Goal: Task Accomplishment & Management: Use online tool/utility

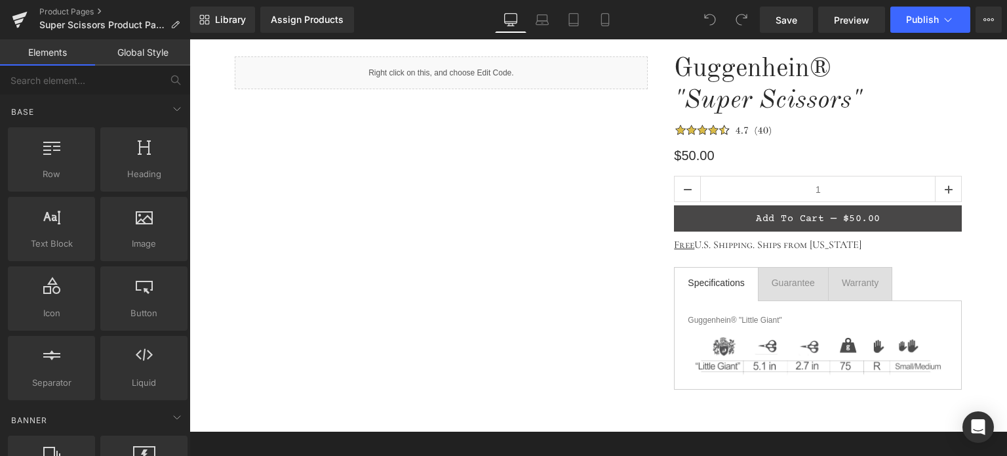
scroll to position [131, 0]
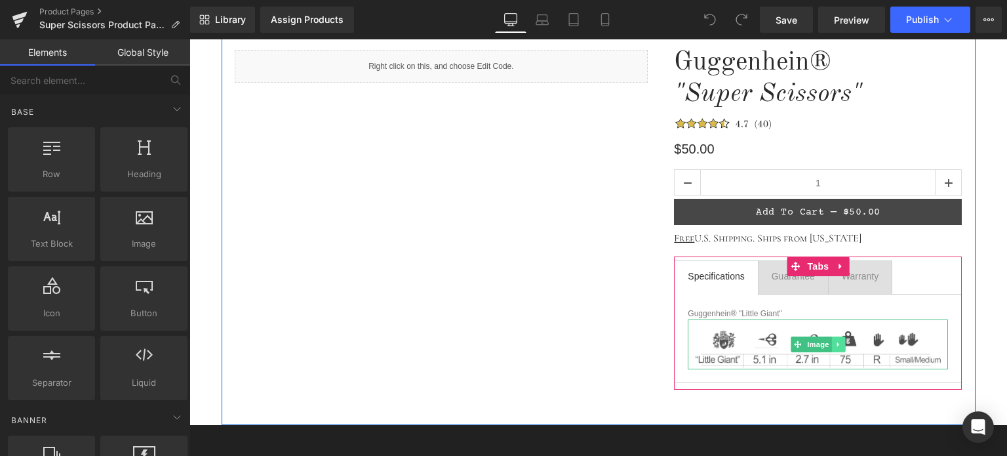
click at [836, 346] on icon at bounding box center [839, 344] width 7 height 8
click at [842, 346] on icon at bounding box center [845, 343] width 7 height 7
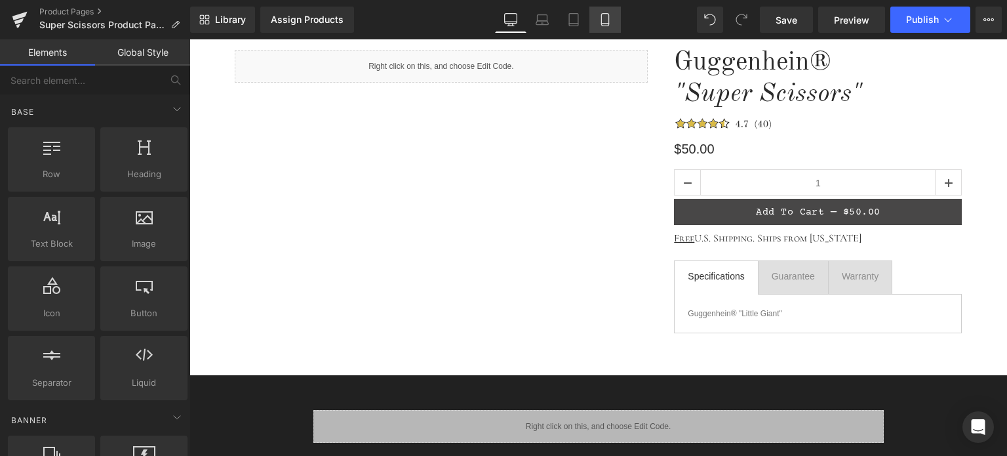
click at [603, 15] on icon at bounding box center [605, 19] width 13 height 13
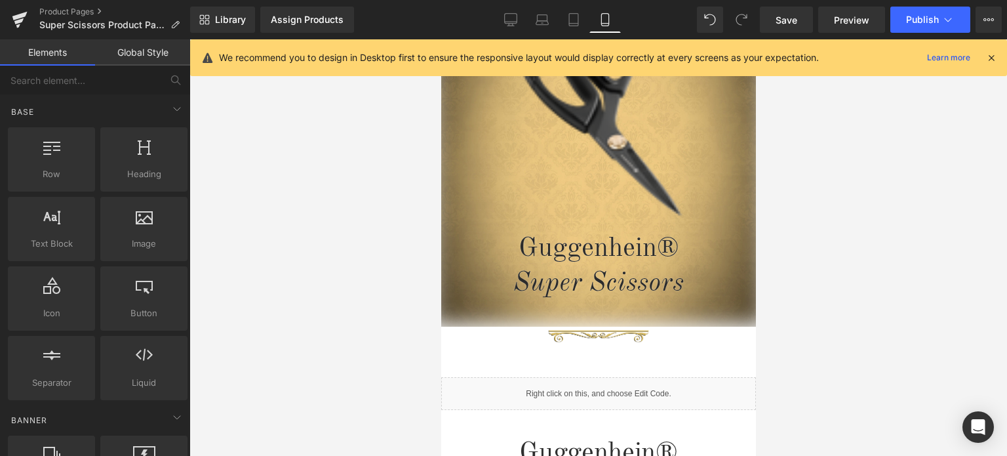
click at [994, 58] on icon at bounding box center [992, 58] width 12 height 12
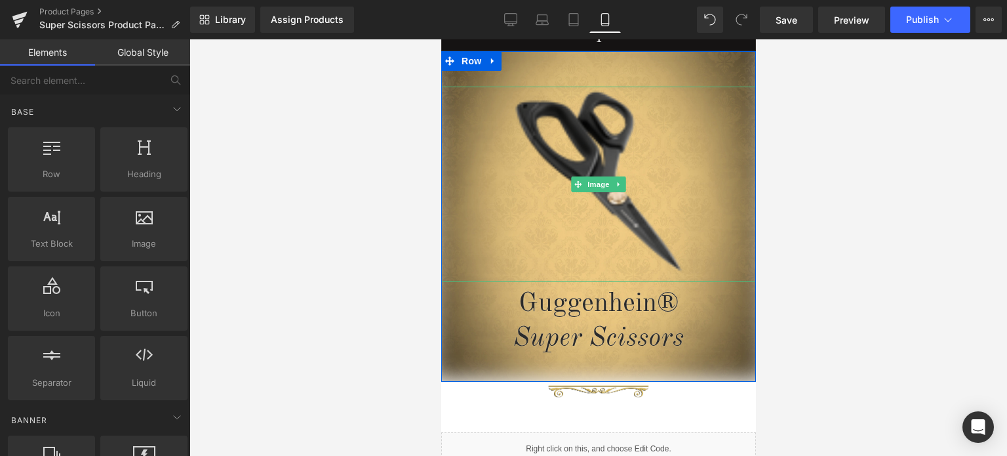
scroll to position [66, 0]
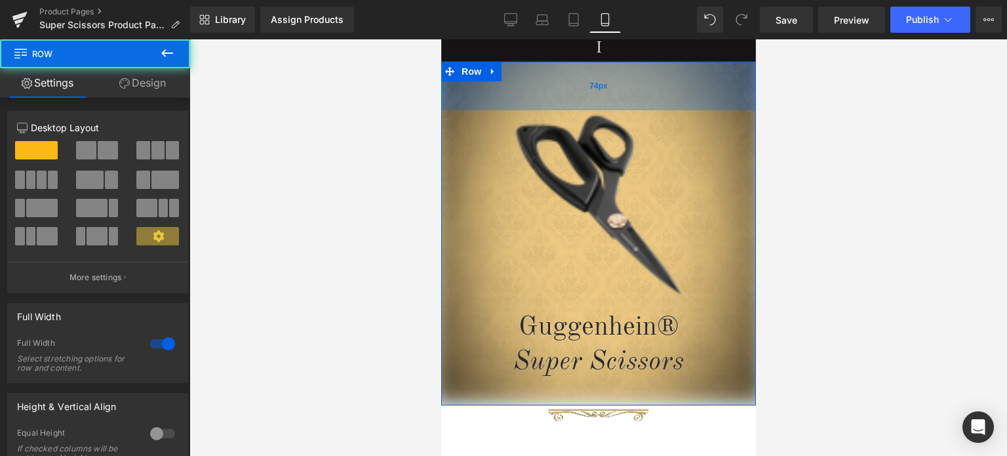
drag, startPoint x: 672, startPoint y: 65, endPoint x: 672, endPoint y: 79, distance: 14.4
click at [672, 79] on div "74px" at bounding box center [598, 86] width 315 height 49
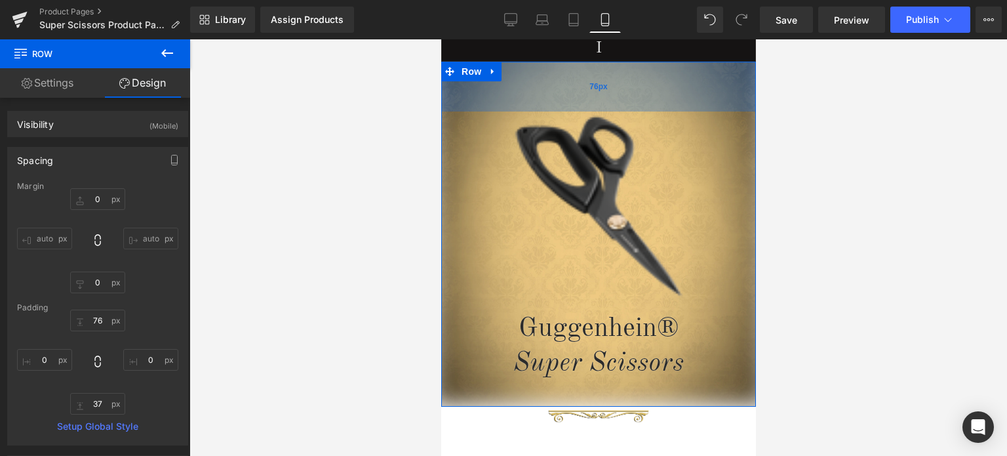
click at [705, 84] on div "76px" at bounding box center [598, 87] width 315 height 50
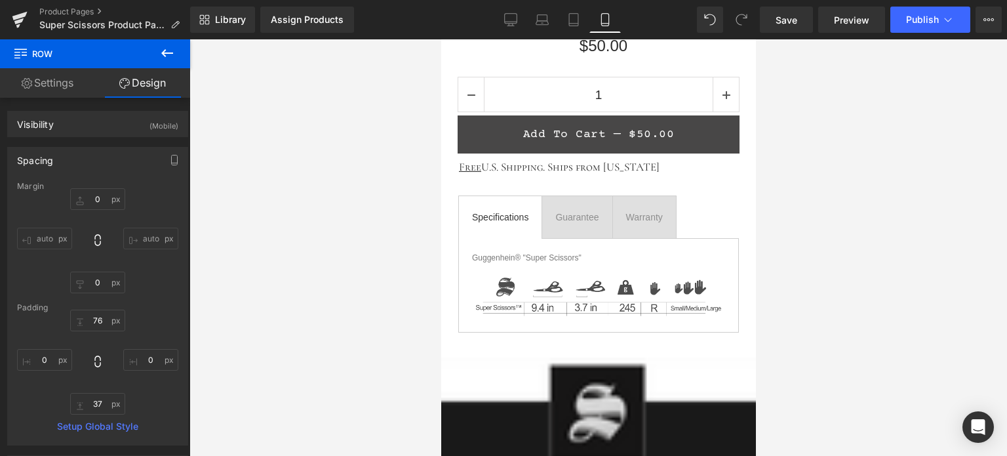
scroll to position [713, 0]
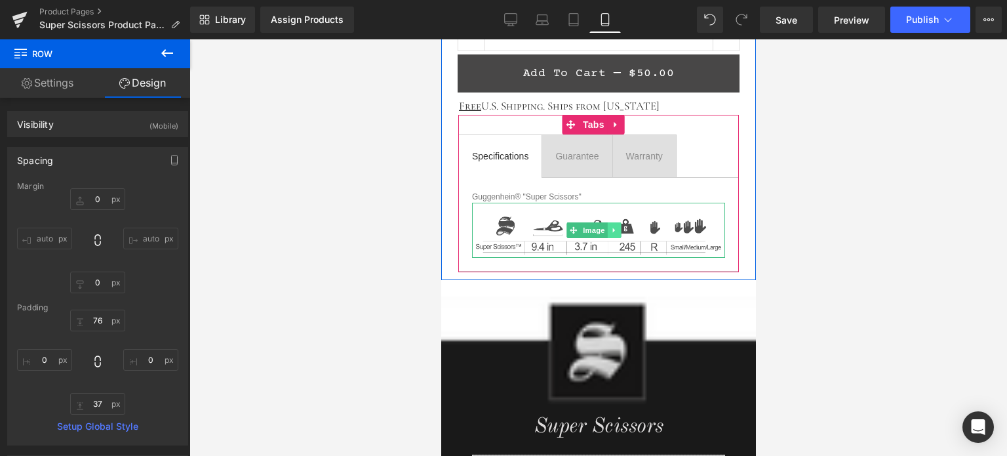
click at [613, 228] on icon at bounding box center [613, 230] width 2 height 5
click at [624, 232] on link at bounding box center [621, 230] width 14 height 16
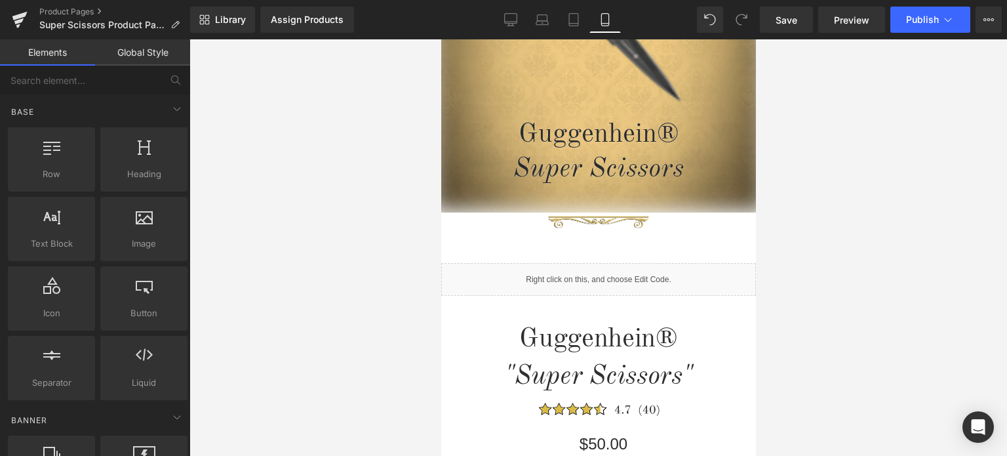
scroll to position [24, 0]
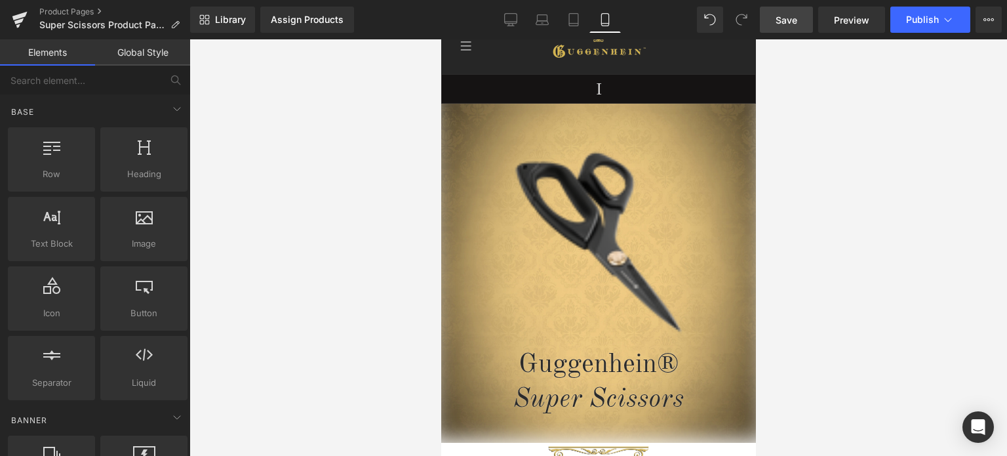
click at [797, 23] on span "Save" at bounding box center [787, 20] width 22 height 14
click at [845, 17] on span "Preview" at bounding box center [851, 20] width 35 height 14
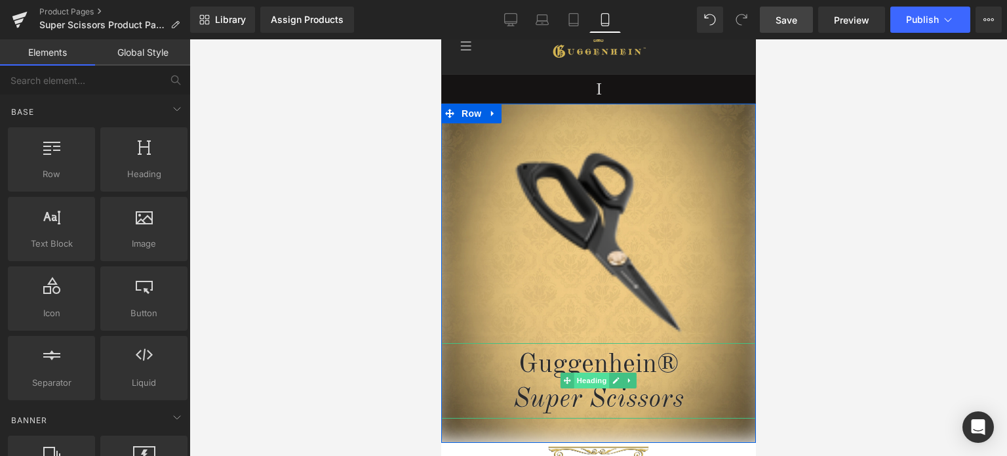
click at [585, 382] on span "Heading" at bounding box center [591, 381] width 35 height 16
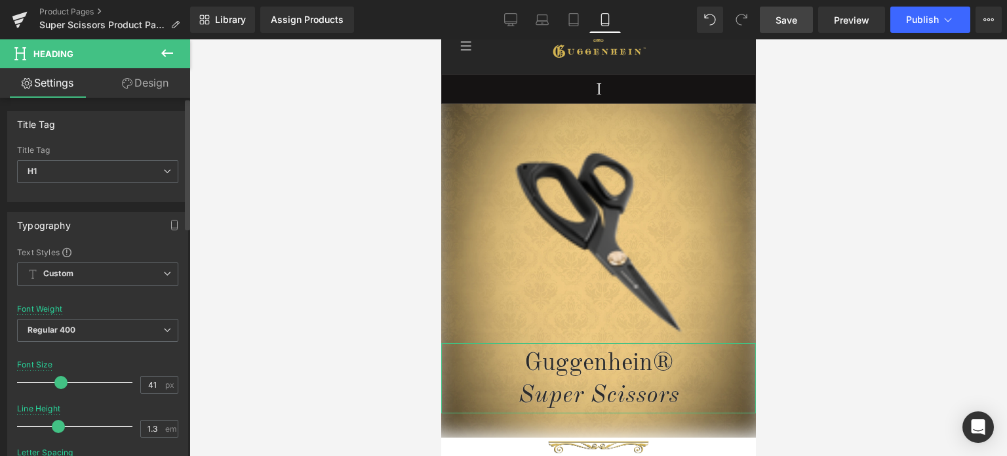
drag, startPoint x: 60, startPoint y: 380, endPoint x: 22, endPoint y: 192, distance: 192.8
click at [57, 380] on span at bounding box center [60, 382] width 13 height 13
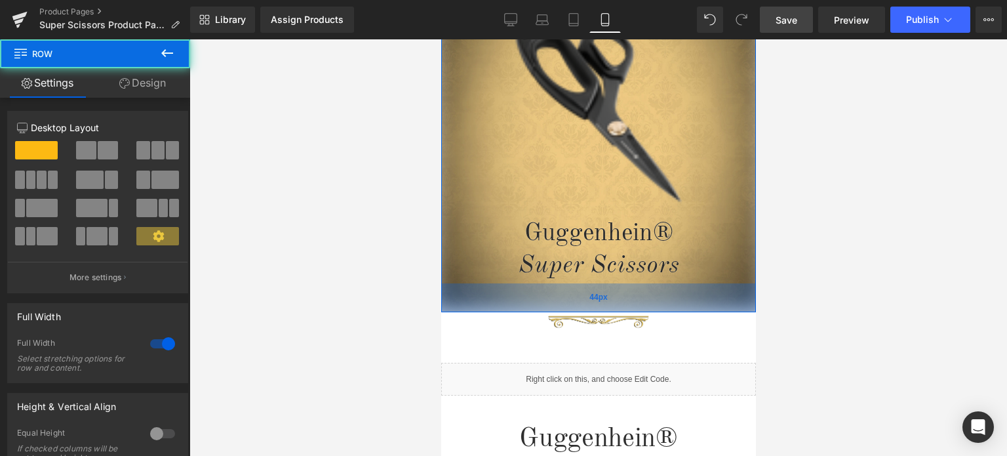
click at [672, 309] on div "44px" at bounding box center [598, 297] width 315 height 29
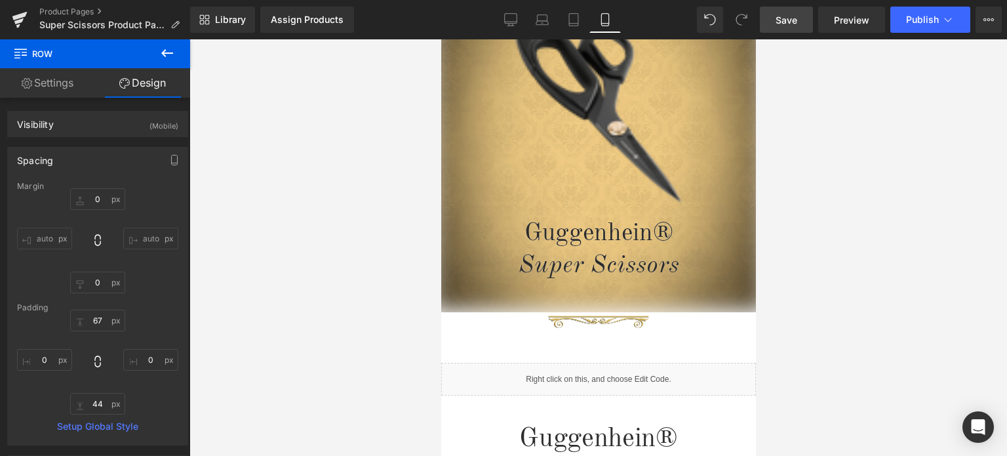
click at [792, 19] on span "Save" at bounding box center [787, 20] width 22 height 14
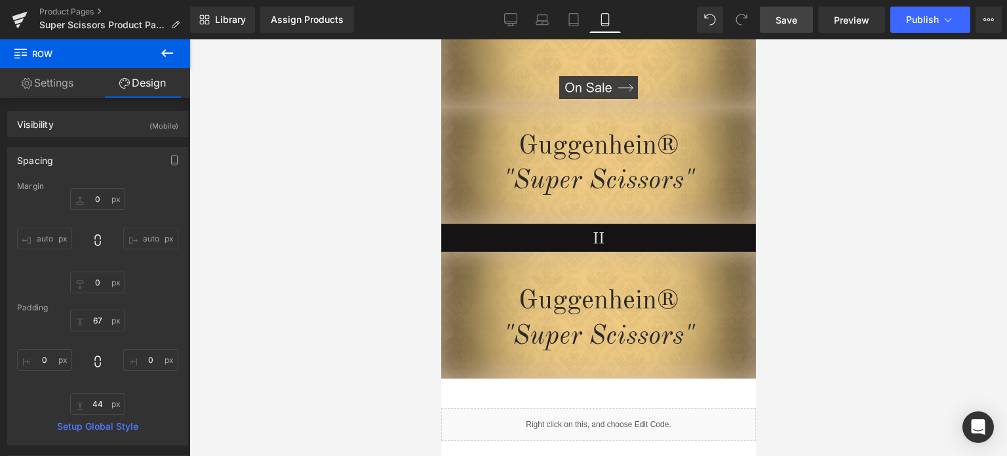
scroll to position [3381, 0]
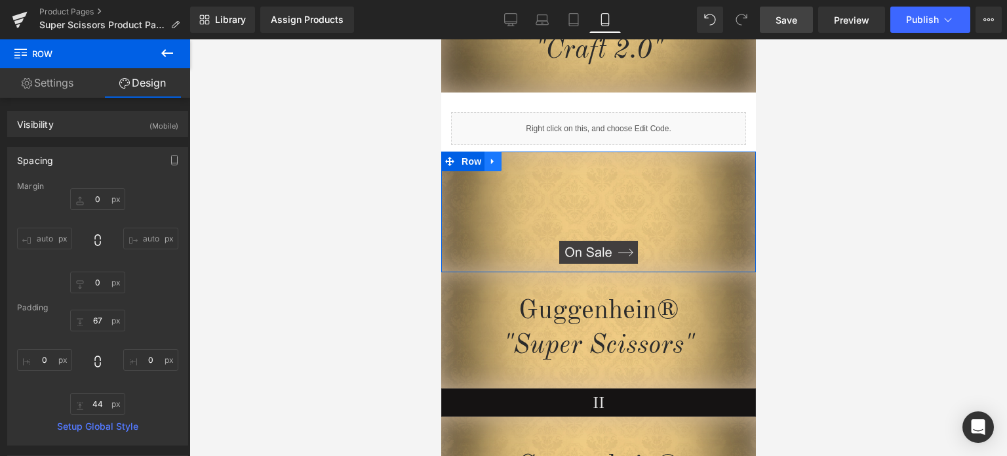
click at [488, 156] on icon at bounding box center [492, 161] width 9 height 10
click at [522, 157] on icon at bounding box center [526, 161] width 9 height 9
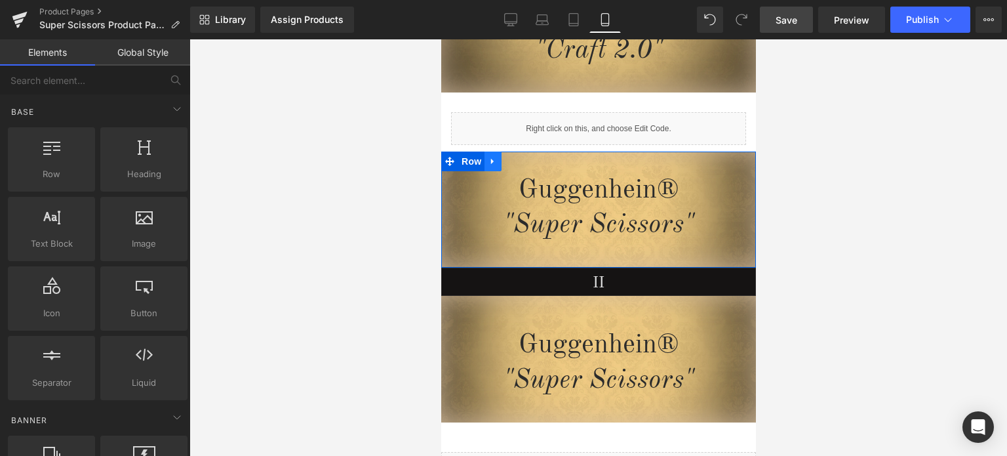
click at [491, 152] on link at bounding box center [492, 162] width 17 height 20
click at [522, 157] on icon at bounding box center [526, 161] width 9 height 9
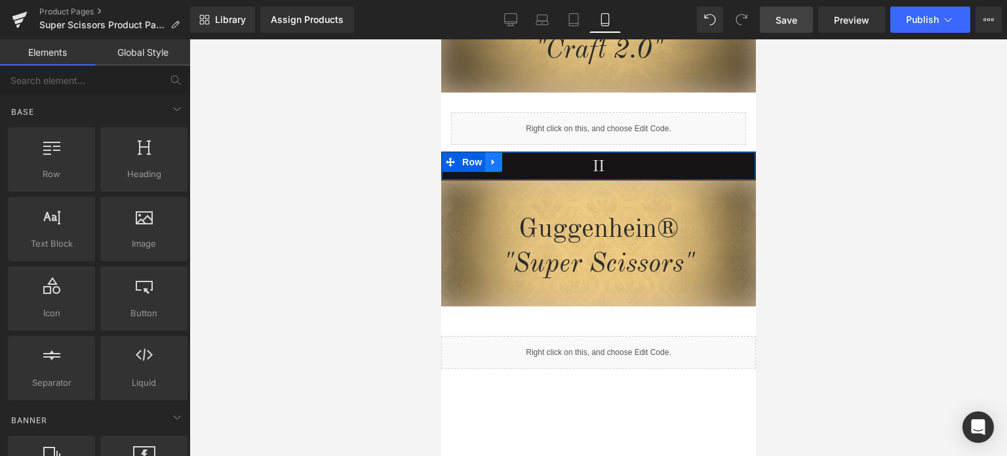
click at [489, 157] on icon at bounding box center [493, 162] width 9 height 10
click at [523, 157] on icon at bounding box center [527, 161] width 9 height 9
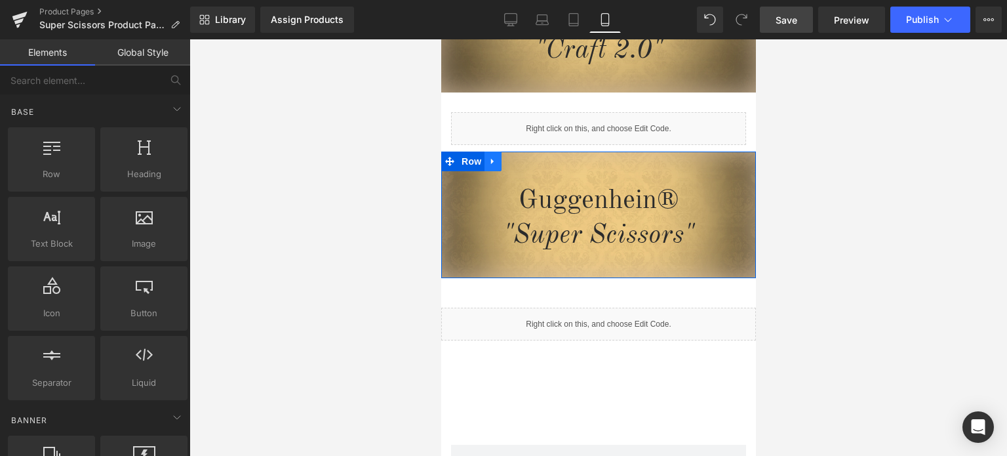
click at [491, 159] on icon at bounding box center [492, 162] width 3 height 6
click at [524, 152] on link at bounding box center [526, 162] width 17 height 20
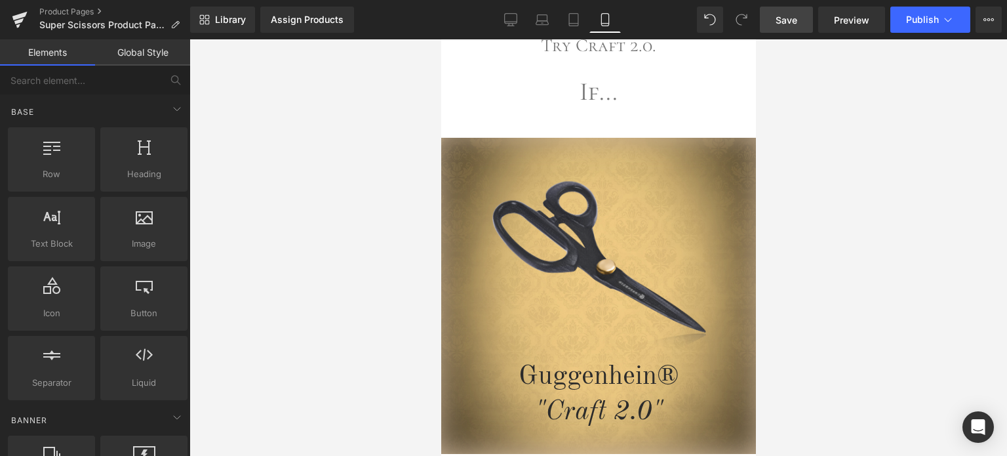
scroll to position [2940, 0]
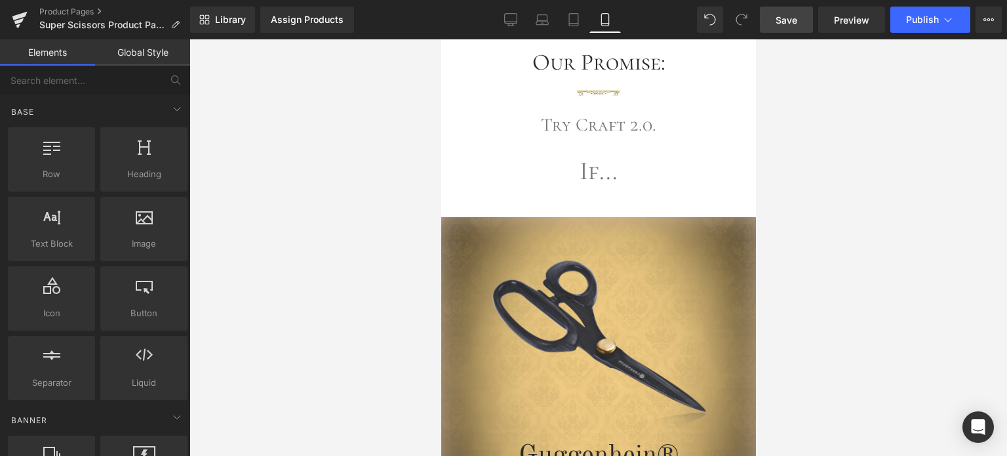
drag, startPoint x: 750, startPoint y: 394, endPoint x: 1198, endPoint y: 390, distance: 447.3
click at [491, 217] on link at bounding box center [492, 227] width 17 height 20
click at [523, 222] on icon at bounding box center [526, 226] width 9 height 9
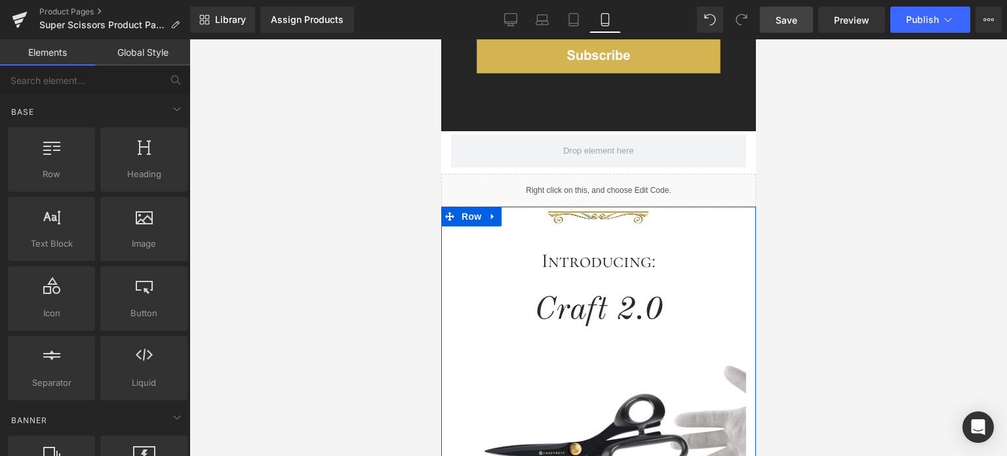
scroll to position [2219, 0]
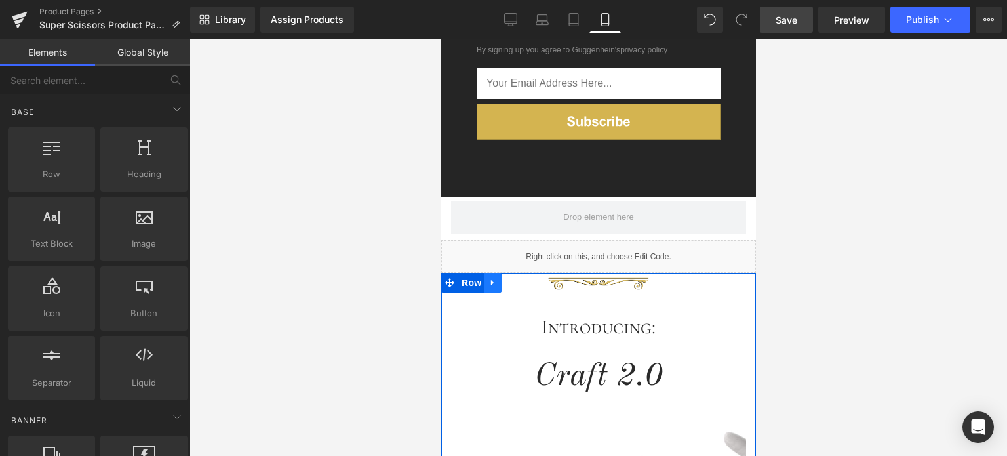
click at [492, 278] on icon at bounding box center [492, 283] width 9 height 10
click at [522, 278] on icon at bounding box center [526, 283] width 9 height 10
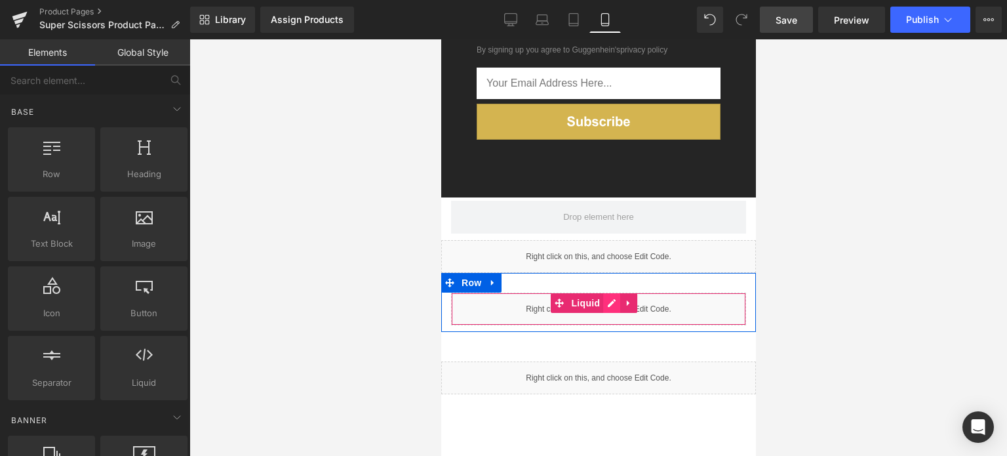
click at [611, 297] on div "Liquid" at bounding box center [598, 309] width 295 height 33
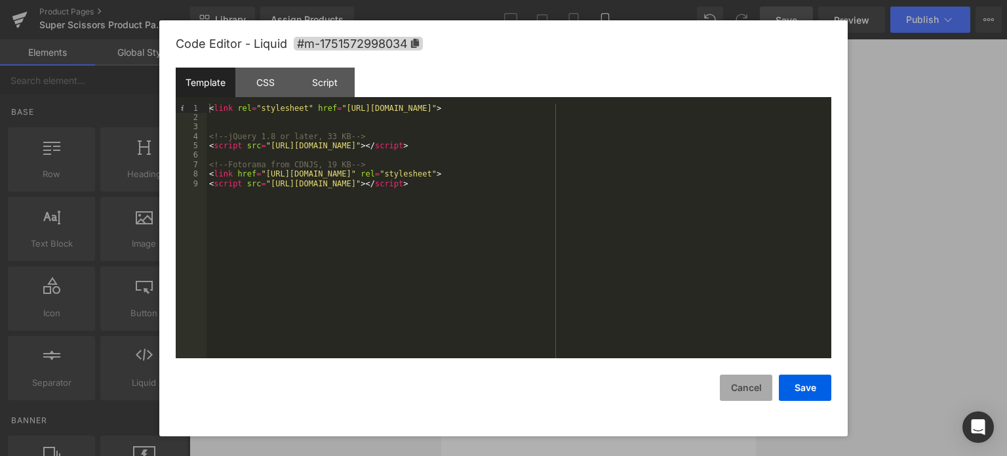
click at [749, 394] on button "Cancel" at bounding box center [746, 387] width 52 height 26
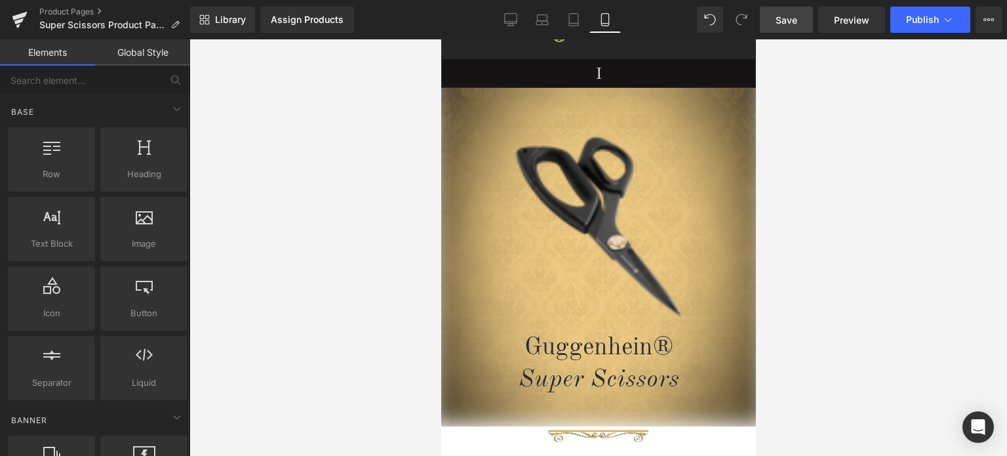
scroll to position [0, 0]
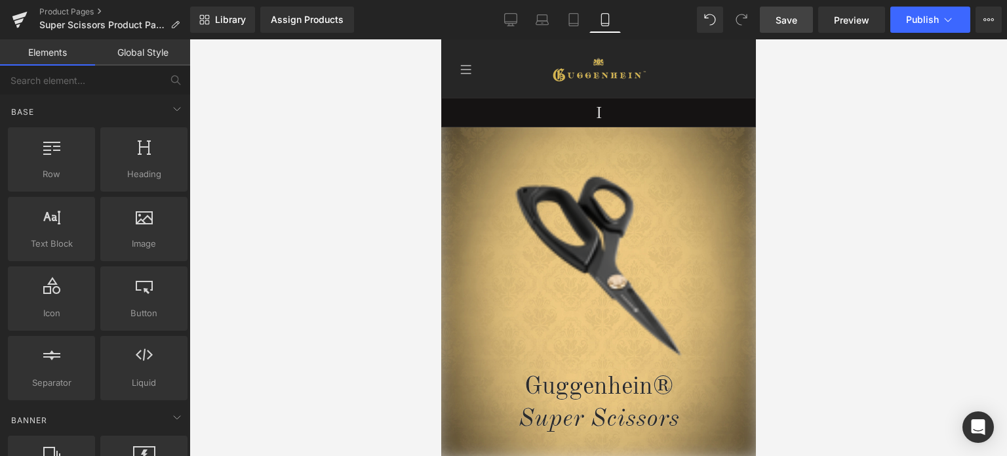
click at [787, 20] on span "Save" at bounding box center [787, 20] width 22 height 14
click at [468, 141] on span "Row" at bounding box center [471, 137] width 26 height 20
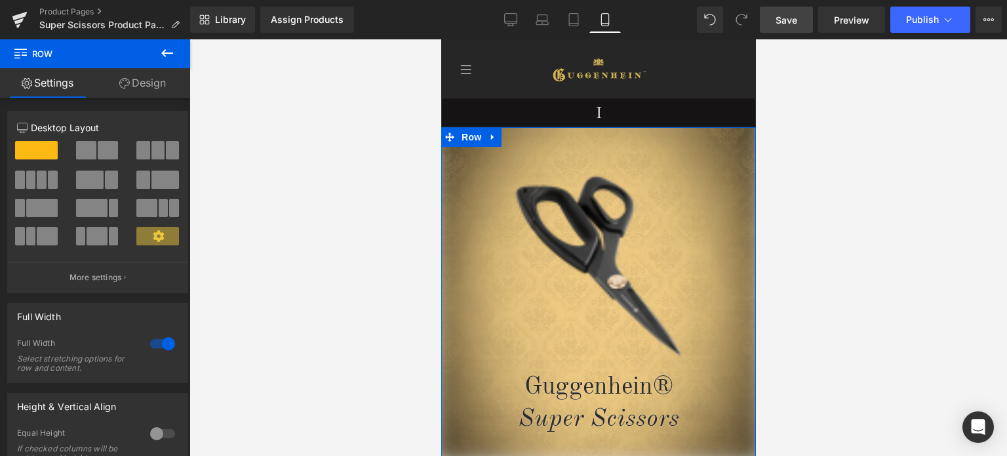
click at [146, 85] on link "Design" at bounding box center [142, 83] width 95 height 30
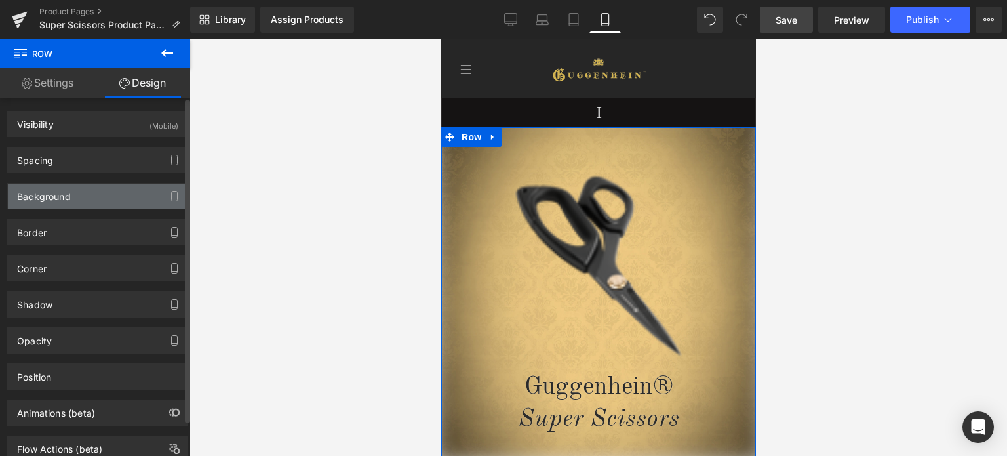
click at [83, 197] on div "Background" at bounding box center [98, 196] width 180 height 25
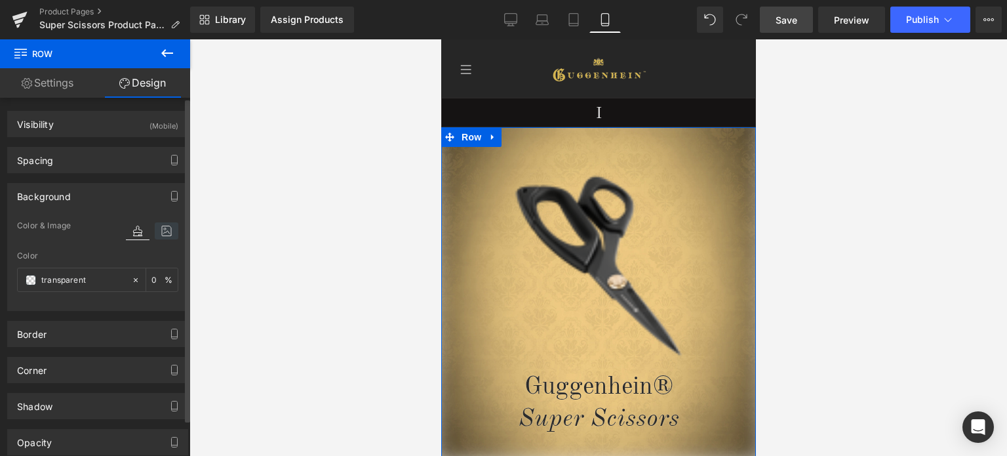
click at [156, 233] on icon at bounding box center [167, 230] width 24 height 17
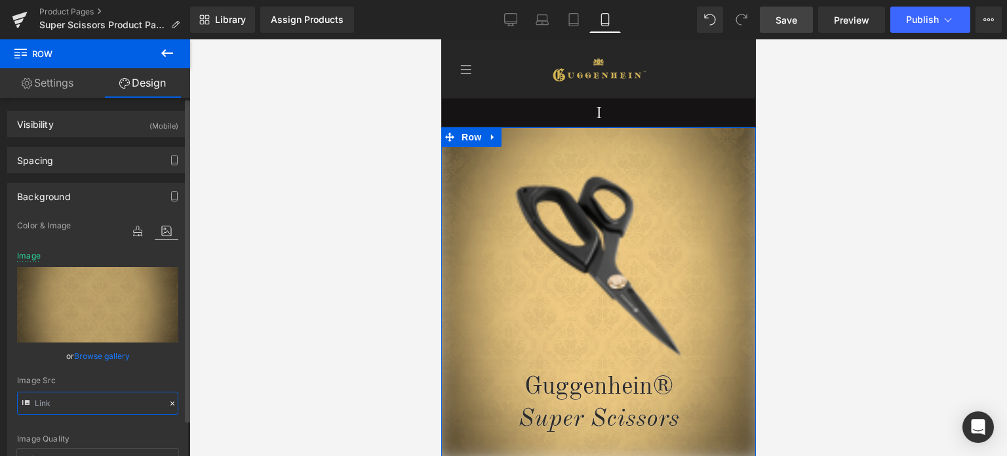
click at [98, 401] on input "text" at bounding box center [97, 403] width 161 height 23
type input "[URL][DOMAIN_NAME]"
click at [465, 137] on span "Row" at bounding box center [471, 137] width 26 height 20
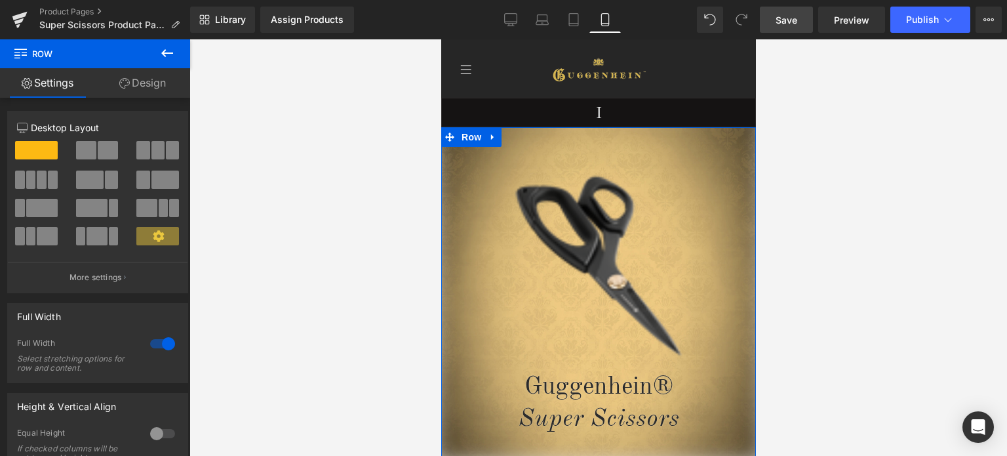
click at [150, 79] on link "Design" at bounding box center [142, 83] width 95 height 30
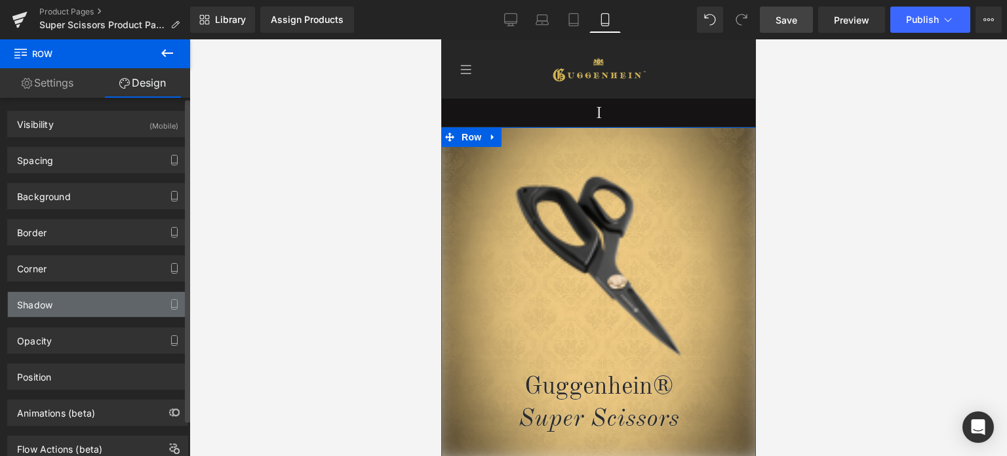
click at [82, 303] on div "Shadow" at bounding box center [98, 304] width 180 height 25
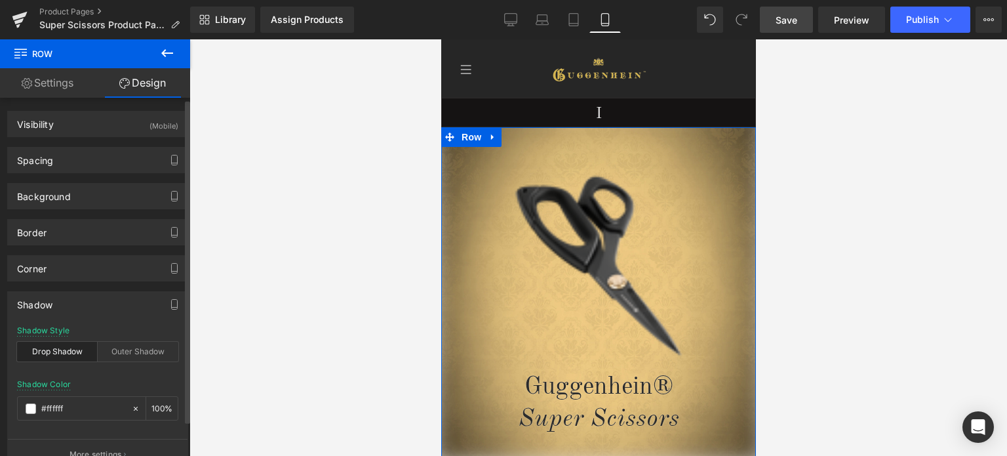
scroll to position [131, 0]
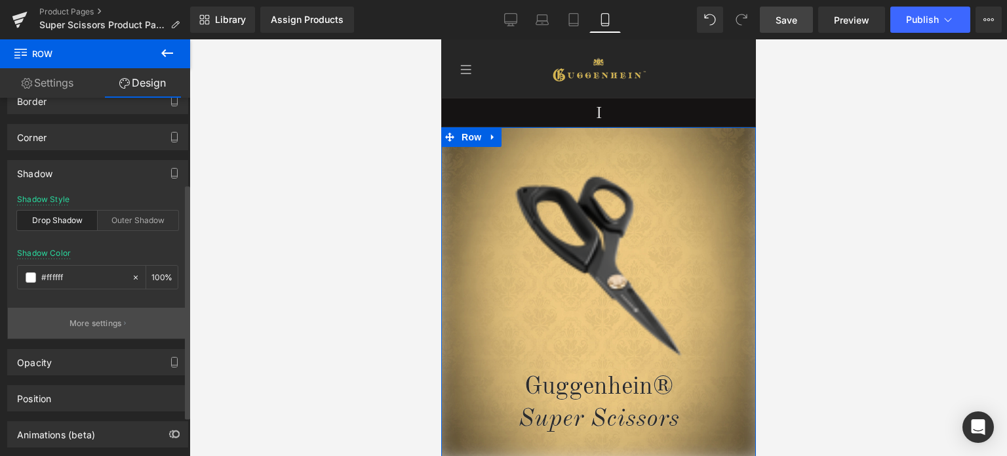
click at [73, 325] on p "More settings" at bounding box center [96, 323] width 52 height 12
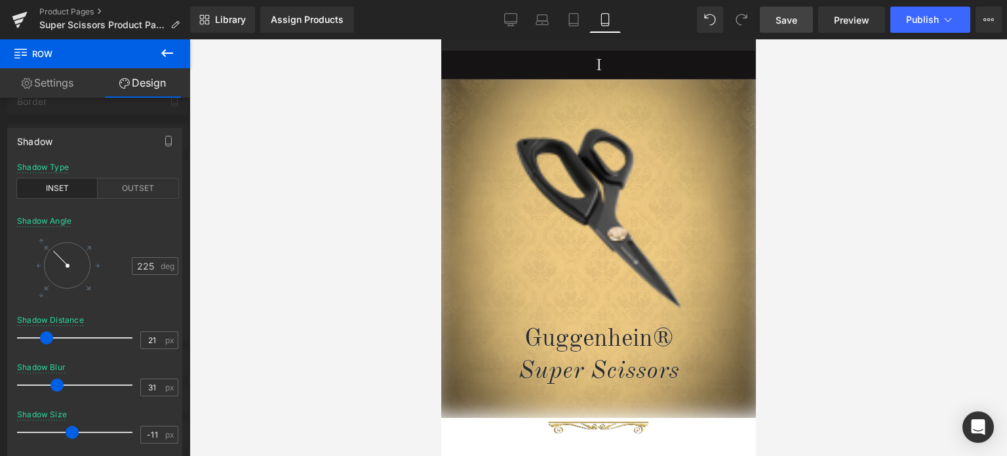
scroll to position [66, 0]
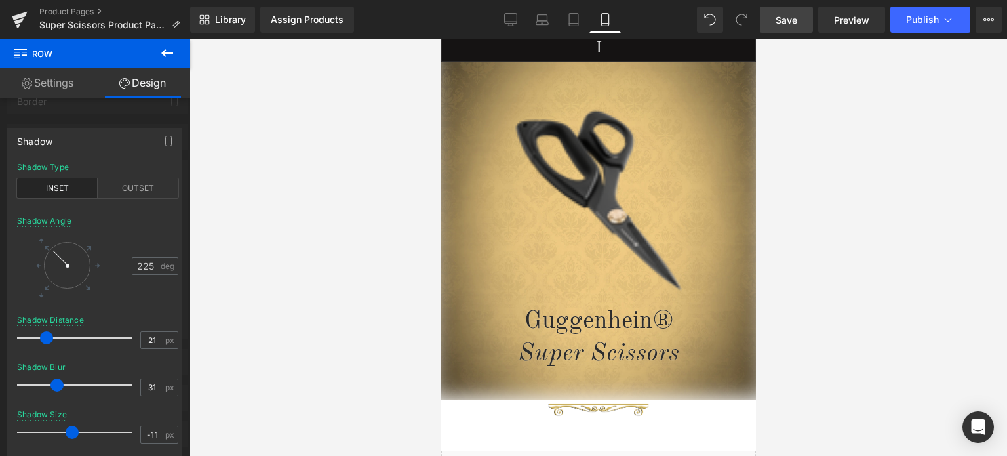
click at [774, 18] on link "Save" at bounding box center [786, 20] width 53 height 26
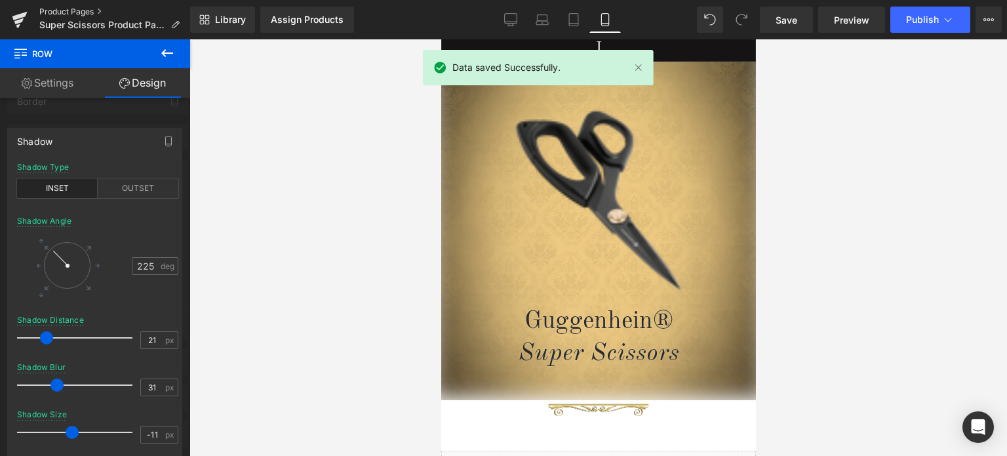
click at [72, 12] on link "Product Pages" at bounding box center [114, 12] width 151 height 10
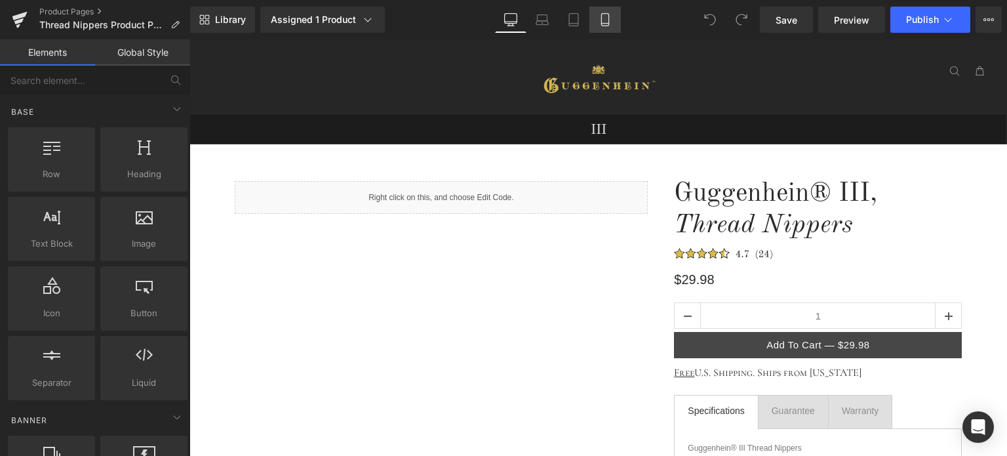
click at [605, 19] on icon at bounding box center [605, 19] width 13 height 13
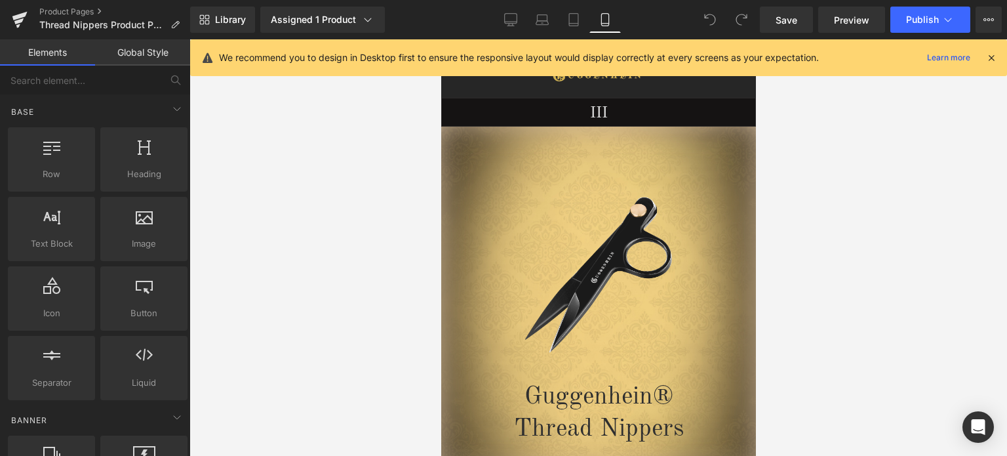
click at [992, 56] on icon at bounding box center [992, 58] width 12 height 12
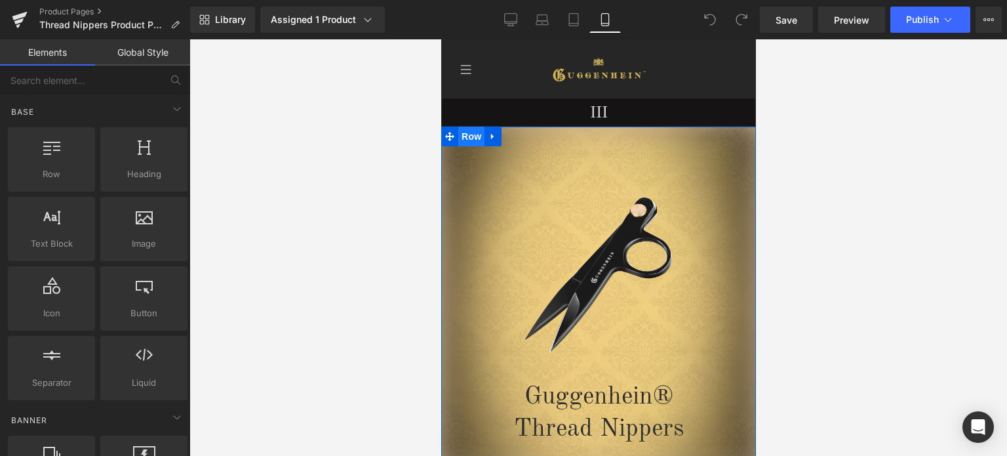
click at [465, 138] on span "Row" at bounding box center [471, 137] width 26 height 20
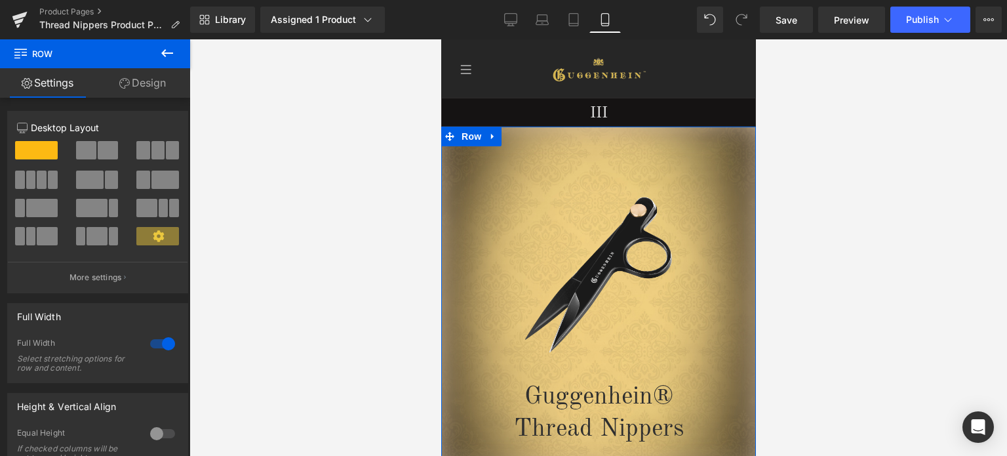
click at [149, 83] on link "Design" at bounding box center [142, 83] width 95 height 30
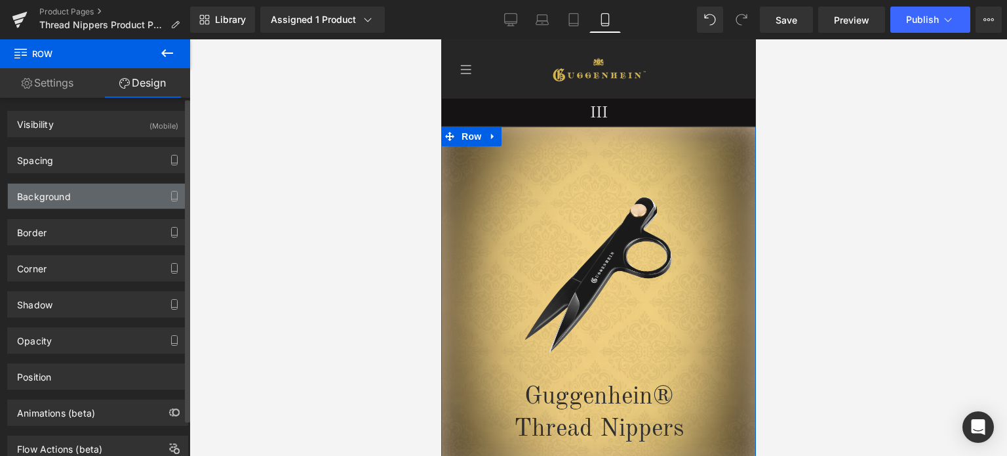
type input "transparent"
type input "0"
click at [79, 193] on div "Background" at bounding box center [98, 196] width 180 height 25
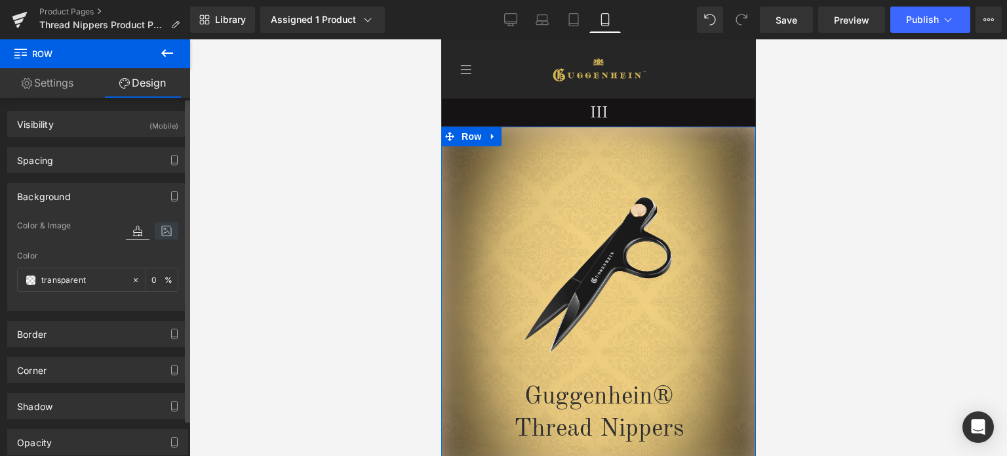
click at [163, 234] on icon at bounding box center [167, 230] width 24 height 17
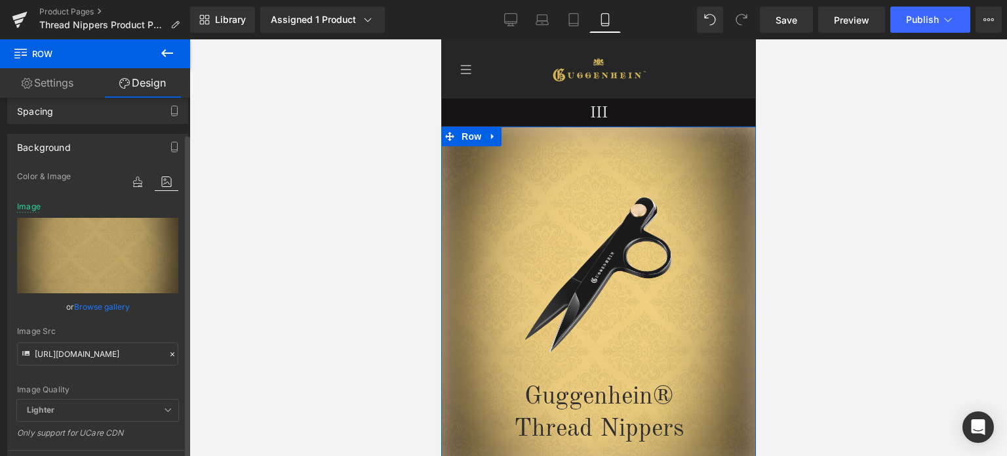
scroll to position [66, 0]
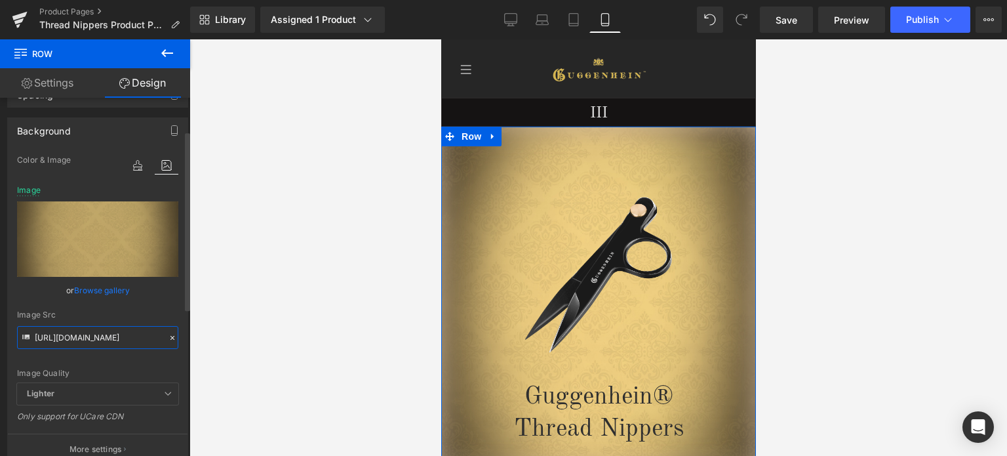
click at [98, 340] on input "[URL][DOMAIN_NAME]" at bounding box center [97, 337] width 161 height 23
paste input "2-2_36c6abb3-b625-4310-8058-14c621ded4f5.jpg?v=1747176878"
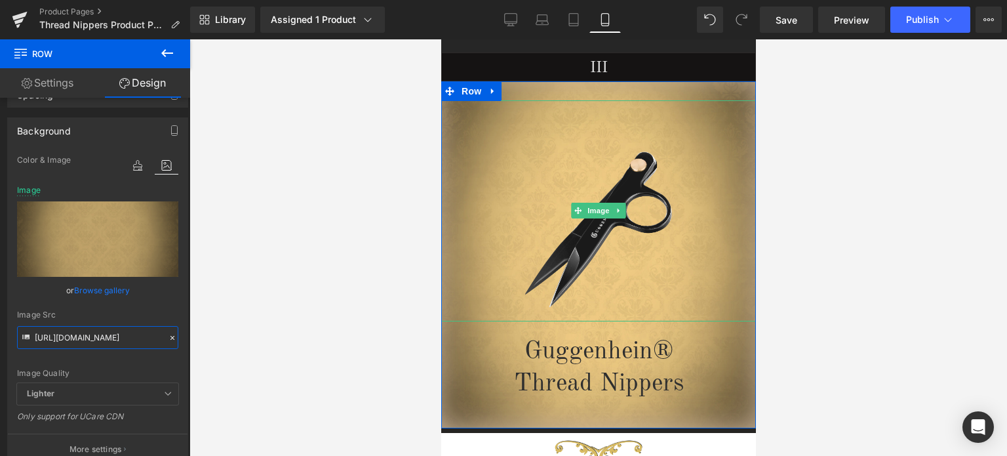
scroll to position [0, 0]
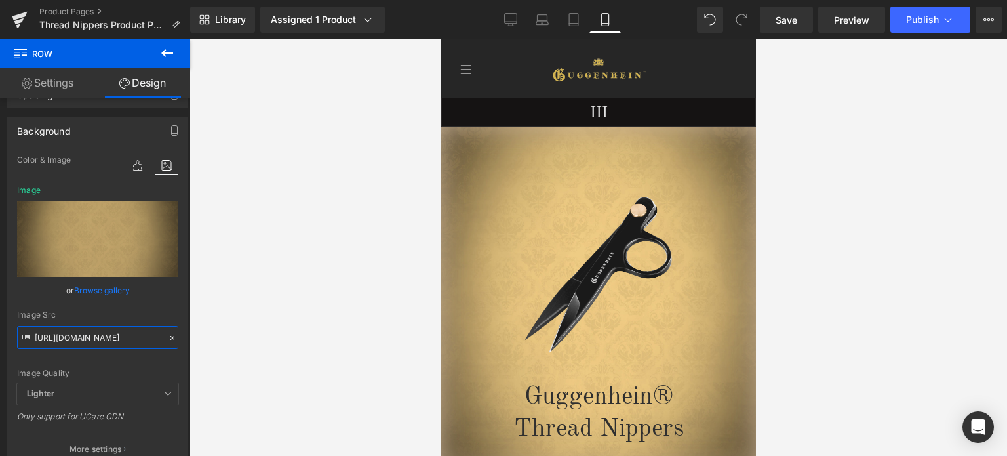
type input "[URL][DOMAIN_NAME]"
click at [470, 138] on span "Row" at bounding box center [471, 137] width 26 height 20
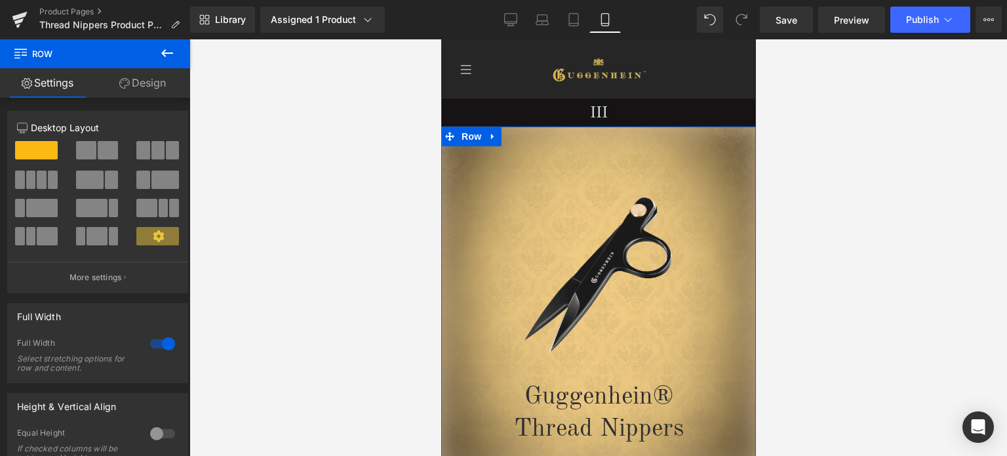
click at [157, 86] on link "Design" at bounding box center [142, 83] width 95 height 30
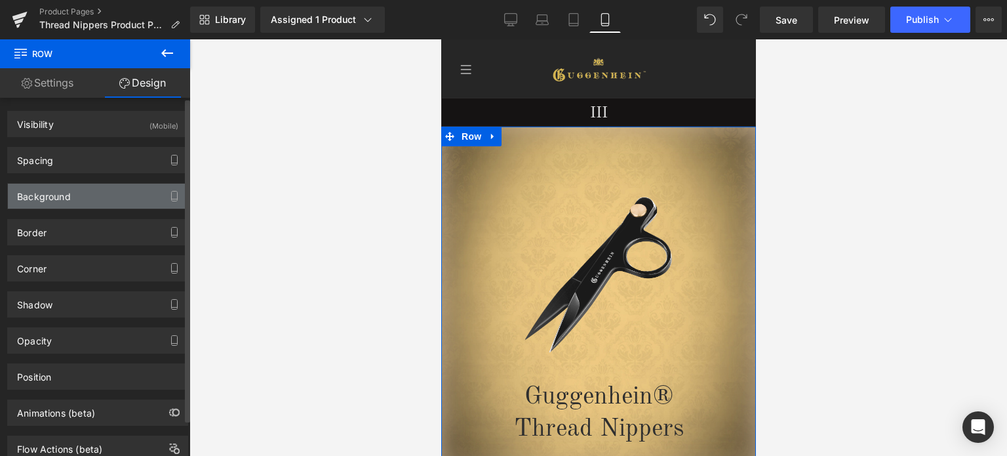
type input "transparent"
type input "0"
type input "#d4bc9f"
type input "100"
click at [91, 193] on div "Background" at bounding box center [98, 196] width 180 height 25
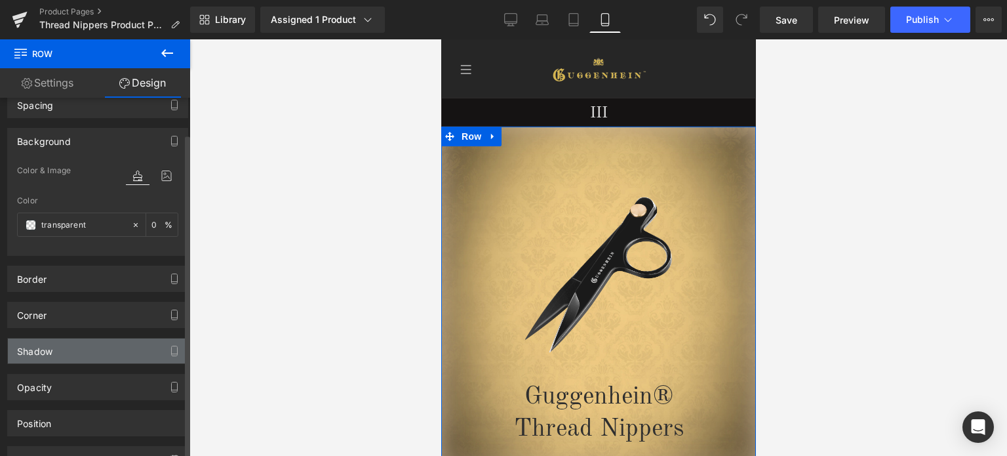
scroll to position [66, 0]
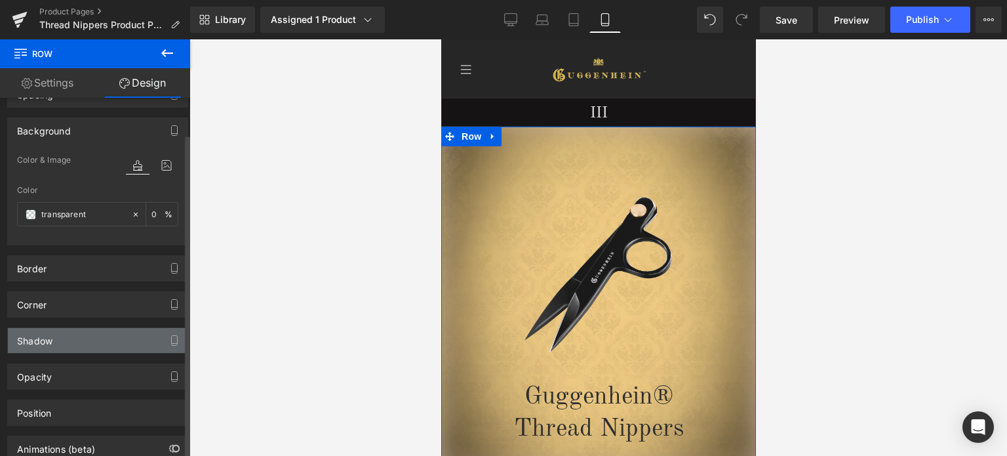
click at [77, 340] on div "Shadow" at bounding box center [98, 340] width 180 height 25
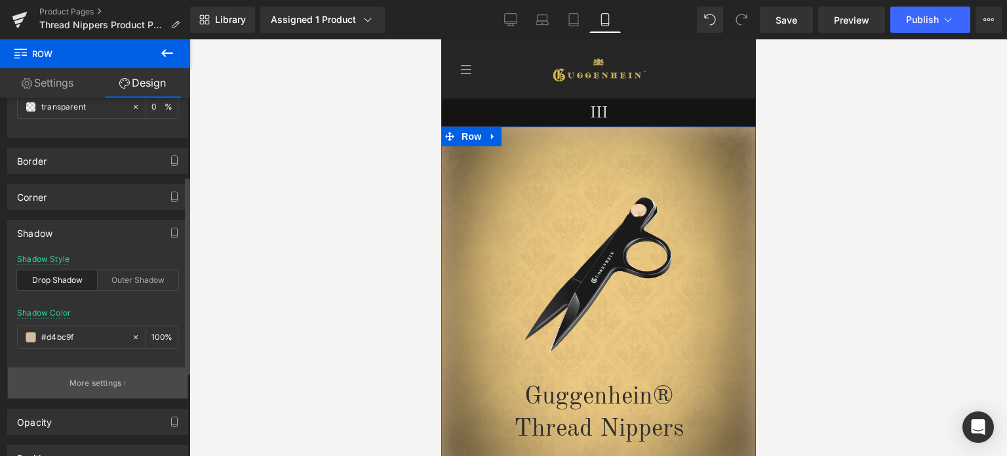
scroll to position [262, 0]
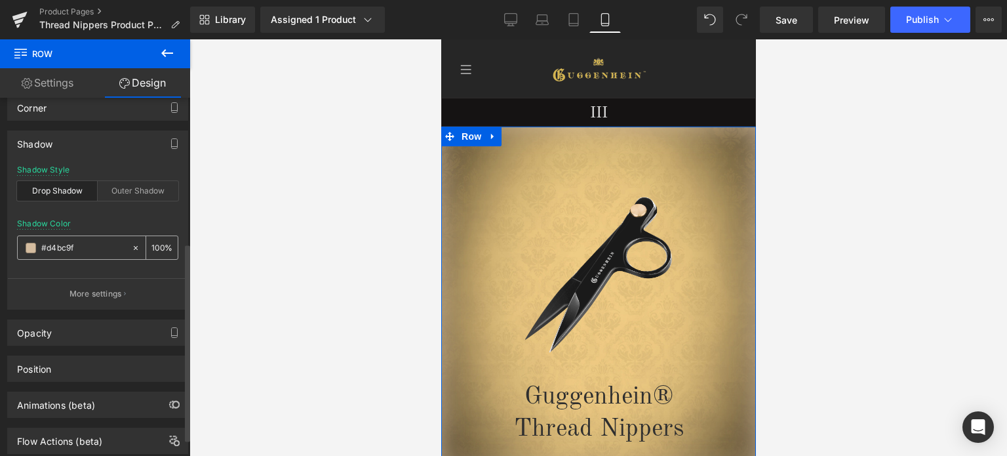
click at [30, 243] on span at bounding box center [31, 248] width 10 height 10
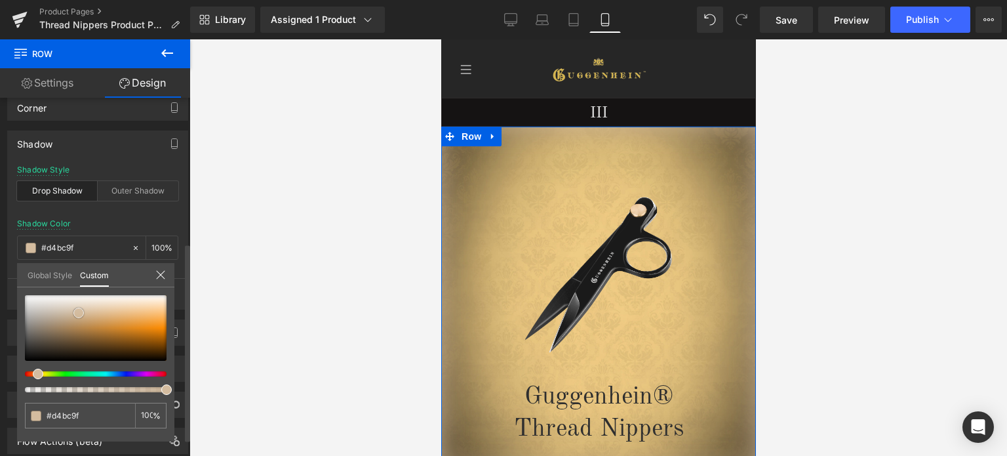
type input "#c4bdb4"
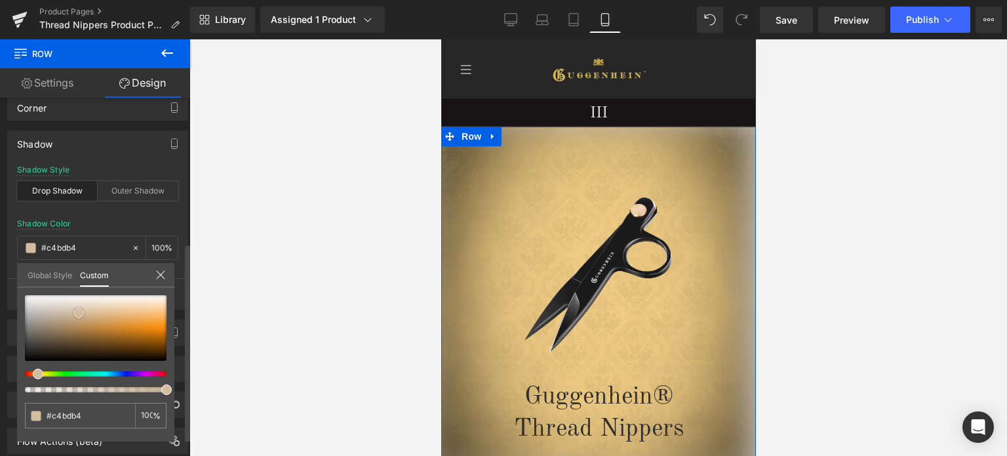
type input "#cac5be"
type input "#e9e8e6"
type input "#ededec"
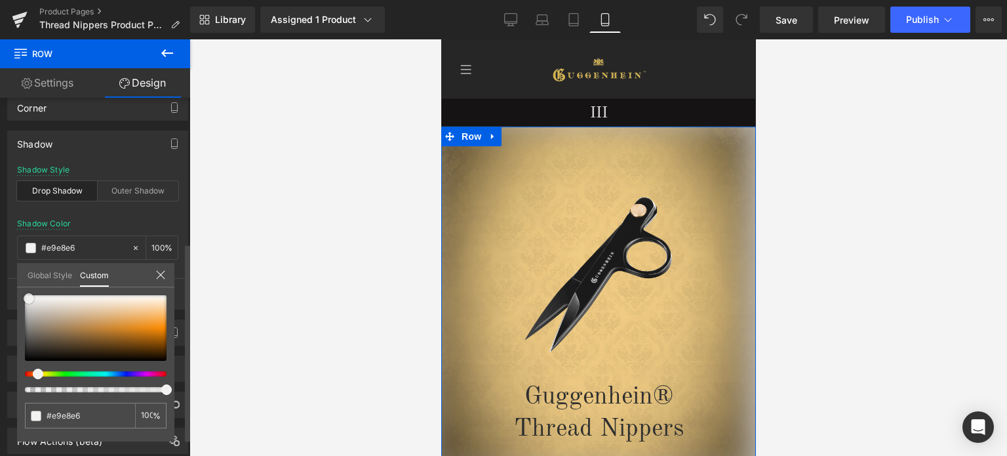
type input "#ededec"
type input "#fafaf9"
type input "#ffffff"
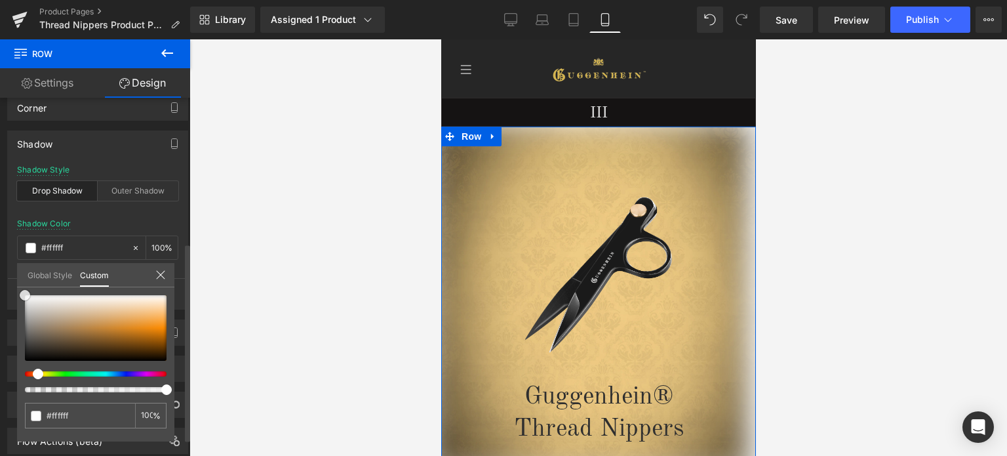
drag, startPoint x: 41, startPoint y: 312, endPoint x: 14, endPoint y: 284, distance: 39.0
click at [14, 284] on div "Shadow drop Shadow Style Drop Shadow Outer Shadow rgba(255, 255, 255, 1) Shadow…" at bounding box center [98, 215] width 196 height 189
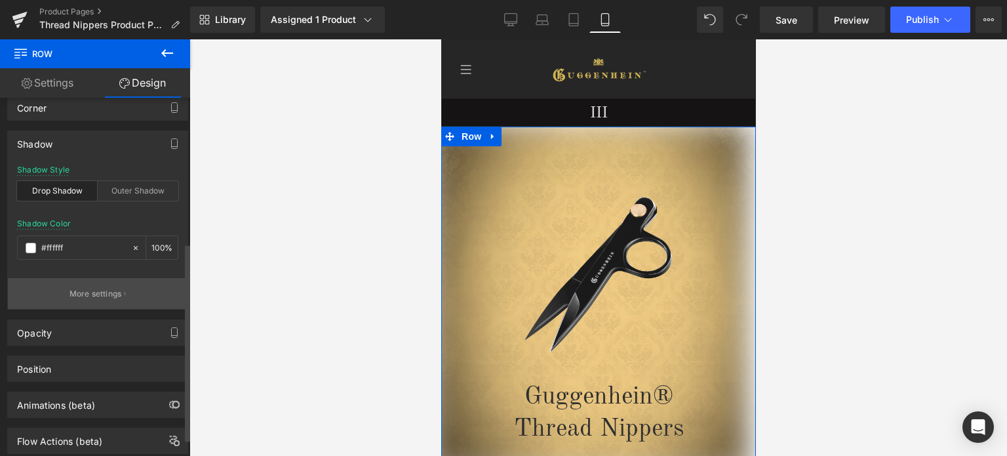
click at [83, 293] on p "More settings" at bounding box center [96, 294] width 52 height 12
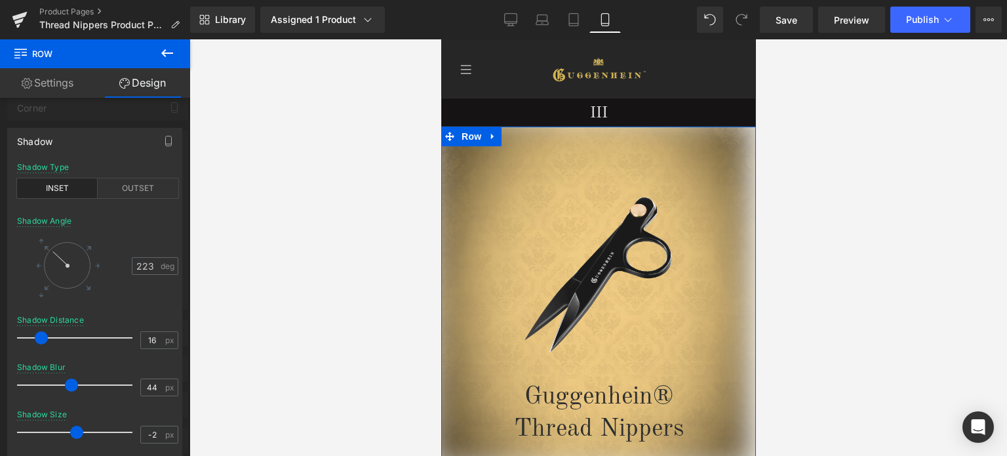
click at [53, 252] on div at bounding box center [67, 265] width 47 height 47
click at [148, 264] on input "223" at bounding box center [145, 266] width 26 height 18
click at [155, 264] on input "223" at bounding box center [145, 266] width 26 height 18
type input "225"
click at [157, 298] on div "Shadow Angle 225 deg" at bounding box center [97, 265] width 161 height 99
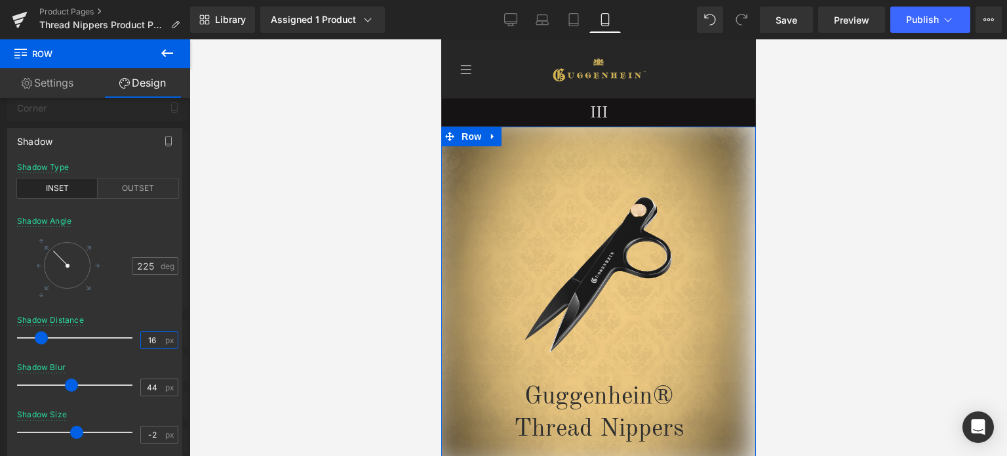
drag, startPoint x: 156, startPoint y: 340, endPoint x: 147, endPoint y: 340, distance: 9.2
click at [147, 340] on input "16" at bounding box center [152, 340] width 23 height 16
type input "21"
click at [159, 388] on input "44" at bounding box center [152, 387] width 23 height 16
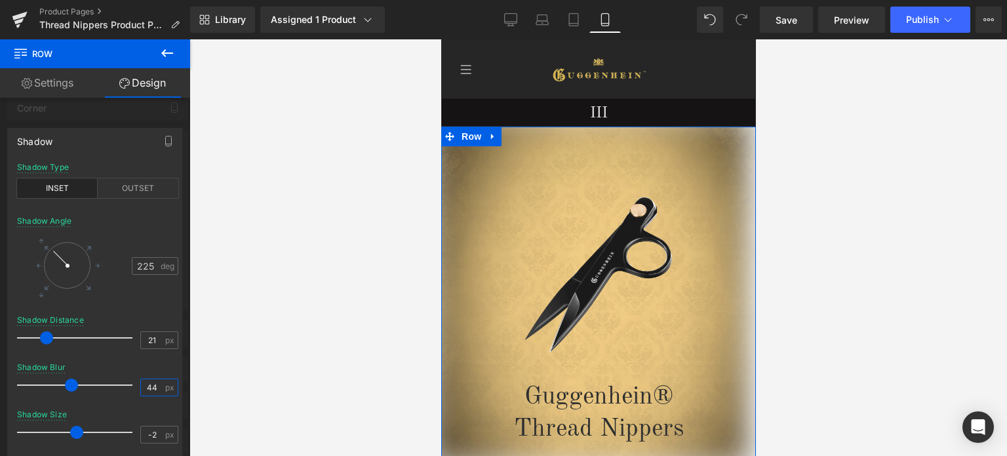
drag, startPoint x: 160, startPoint y: 385, endPoint x: 142, endPoint y: 384, distance: 17.8
click at [142, 384] on input "44" at bounding box center [152, 387] width 23 height 16
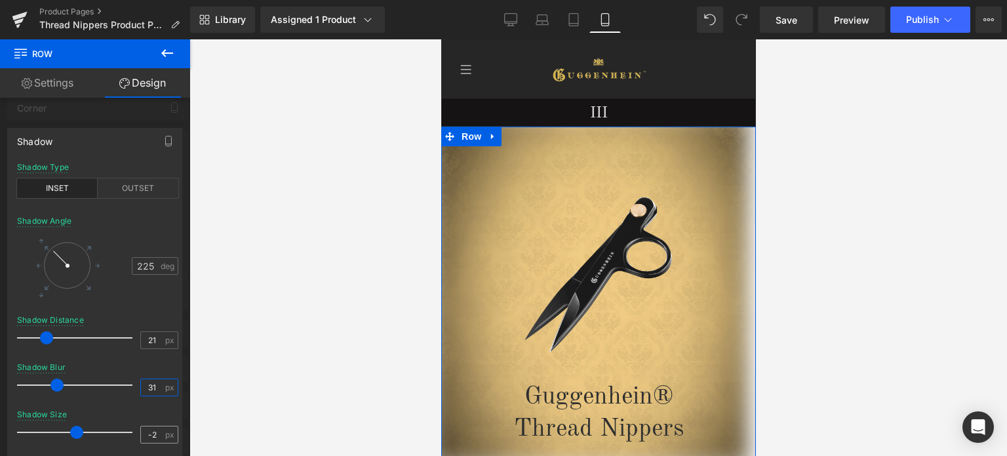
type input "31"
click at [157, 434] on input "-2" at bounding box center [152, 434] width 23 height 16
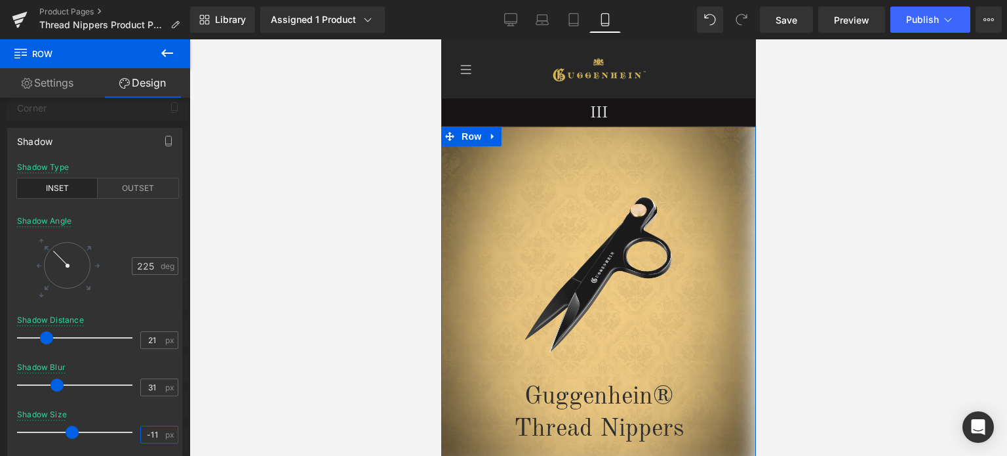
type input "-11"
click at [136, 357] on div at bounding box center [97, 355] width 161 height 9
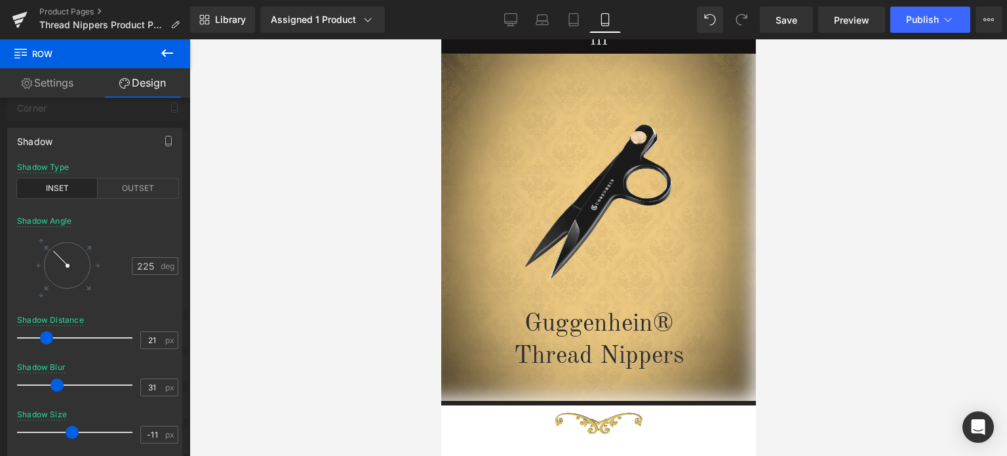
scroll to position [66, 0]
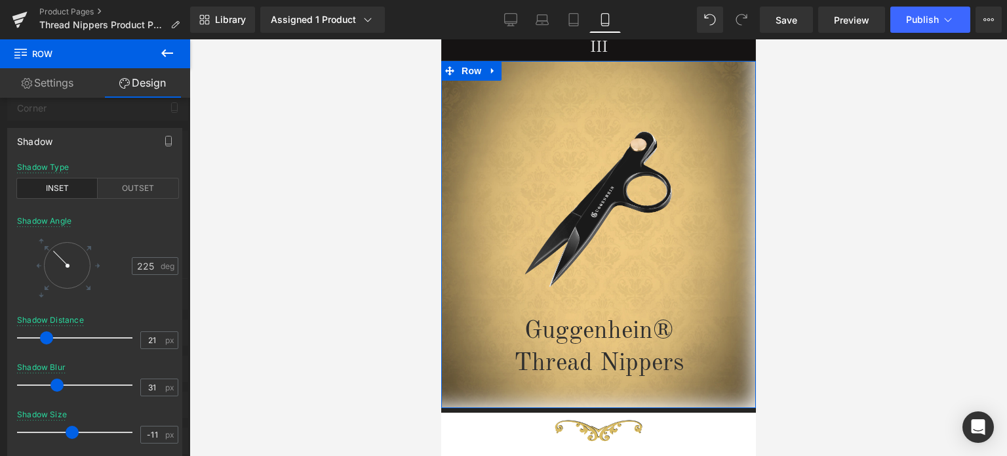
click at [63, 249] on div at bounding box center [67, 265] width 47 height 47
type input "261"
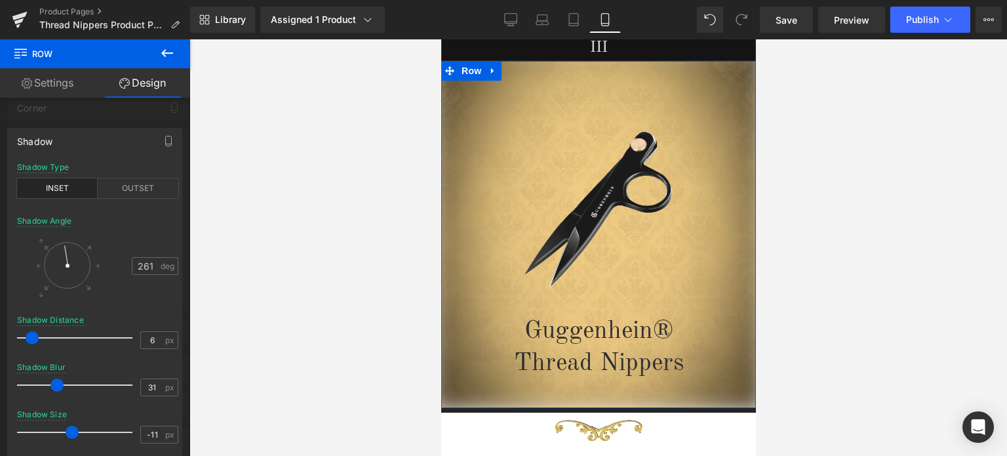
type input "5"
drag, startPoint x: 47, startPoint y: 338, endPoint x: 29, endPoint y: 335, distance: 18.0
click at [29, 335] on span at bounding box center [28, 337] width 13 height 13
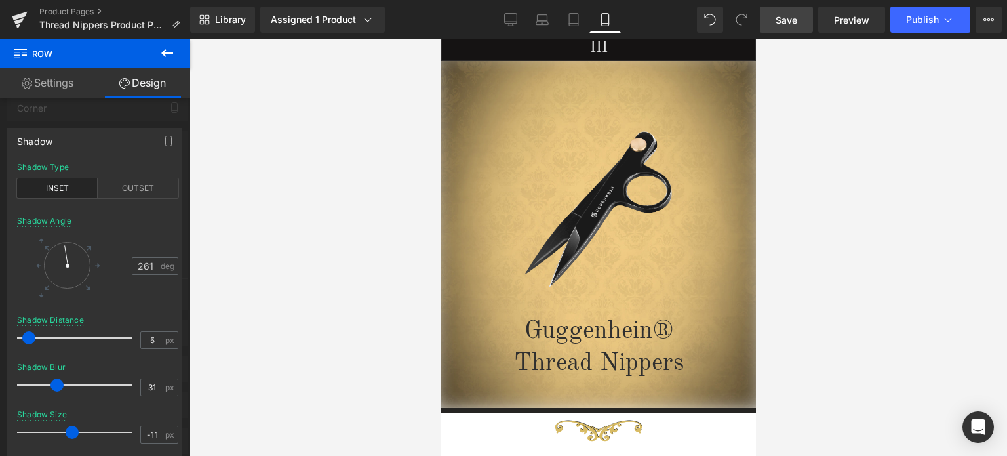
click at [790, 19] on span "Save" at bounding box center [787, 20] width 22 height 14
click at [794, 17] on span "Save" at bounding box center [787, 20] width 22 height 14
click at [846, 18] on span "Preview" at bounding box center [851, 20] width 35 height 14
click at [822, 218] on div at bounding box center [599, 247] width 818 height 416
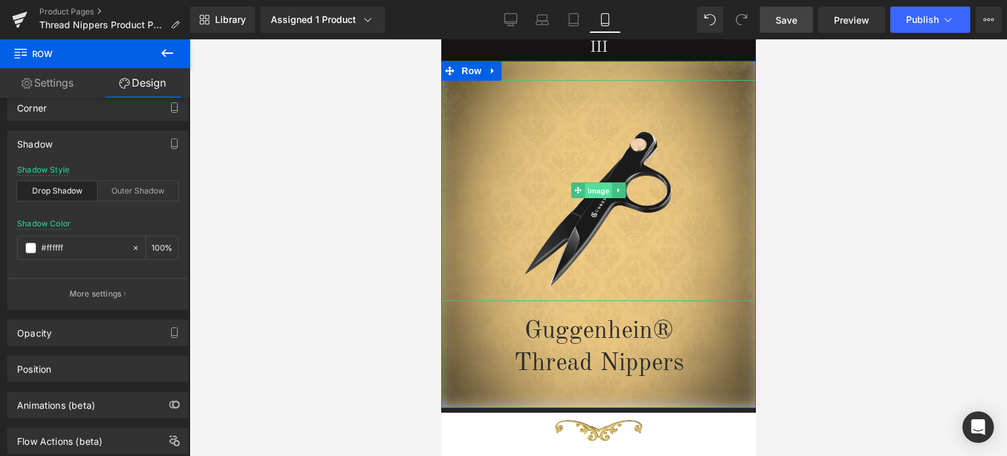
click at [594, 193] on span "Image" at bounding box center [598, 191] width 28 height 16
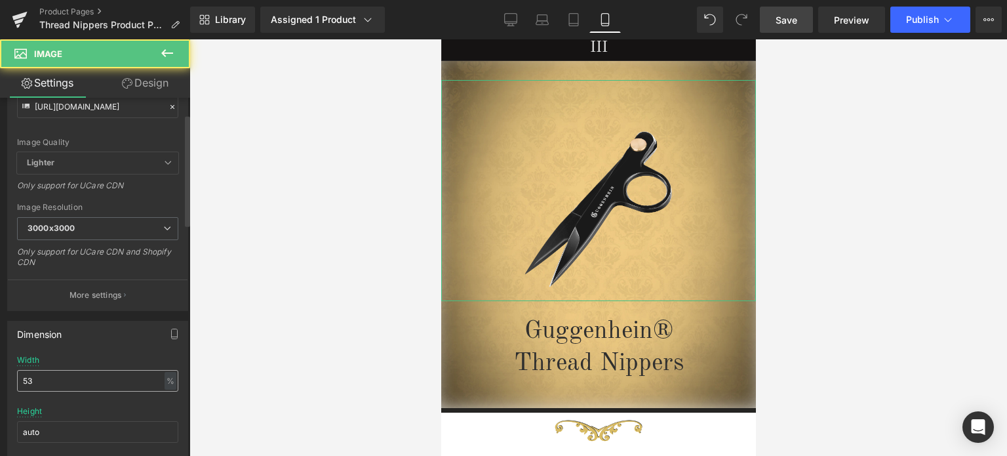
scroll to position [197, 0]
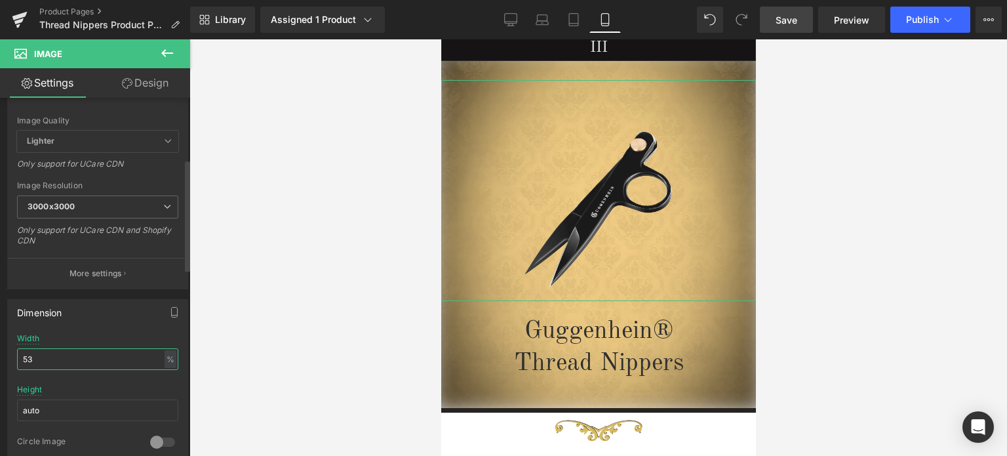
click at [22, 355] on input "53" at bounding box center [97, 359] width 161 height 22
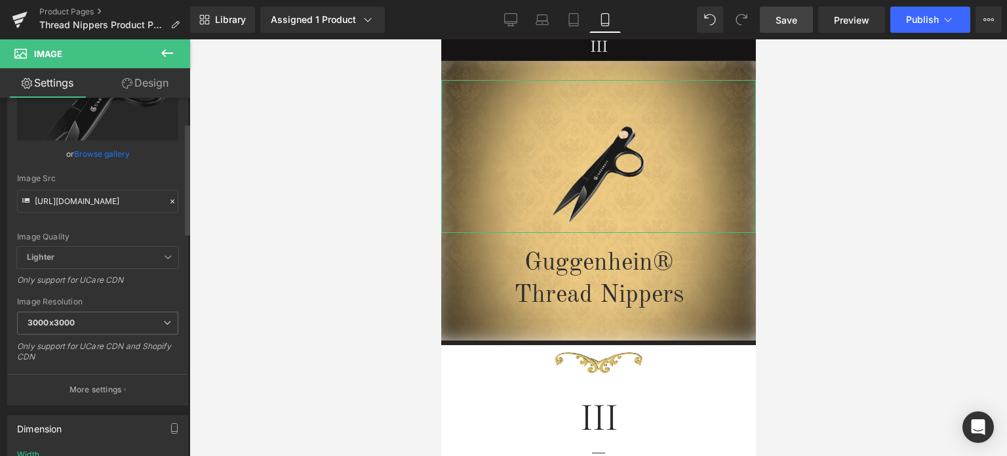
scroll to position [131, 0]
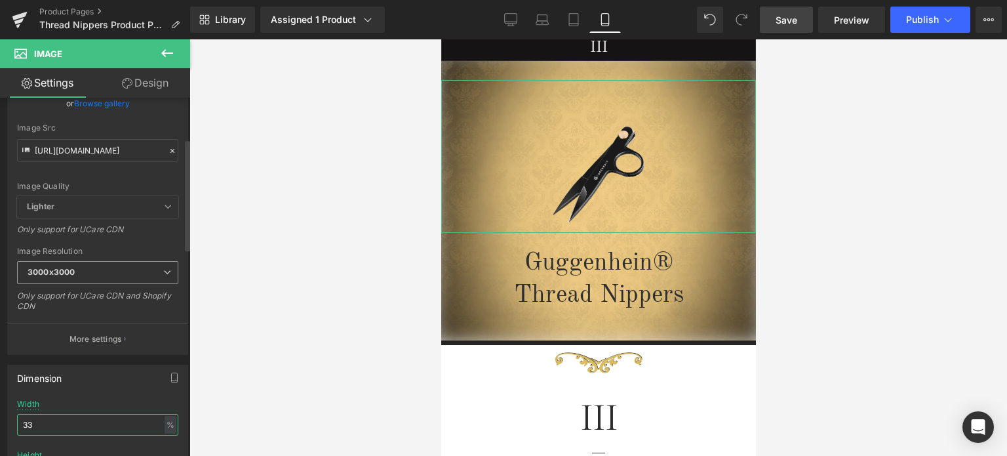
type input "33"
click at [98, 281] on span "3000x3000" at bounding box center [97, 272] width 161 height 23
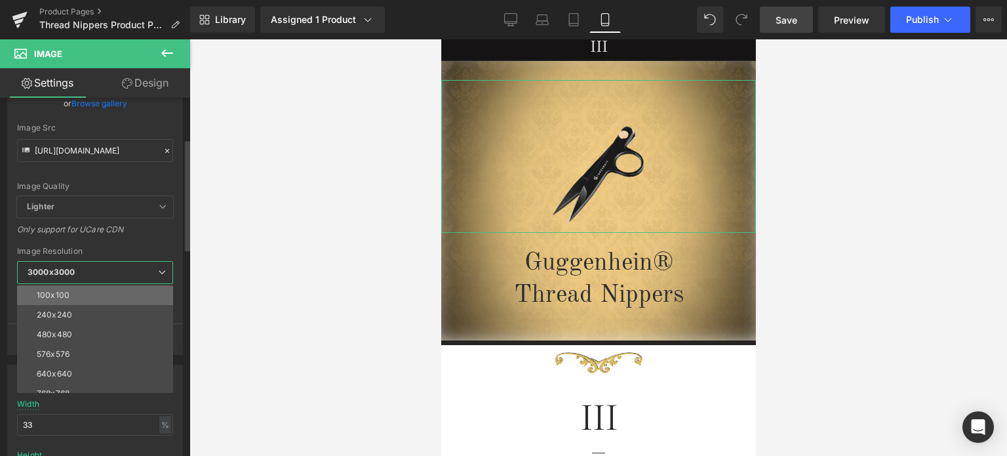
click at [93, 298] on li "100x100" at bounding box center [98, 295] width 162 height 20
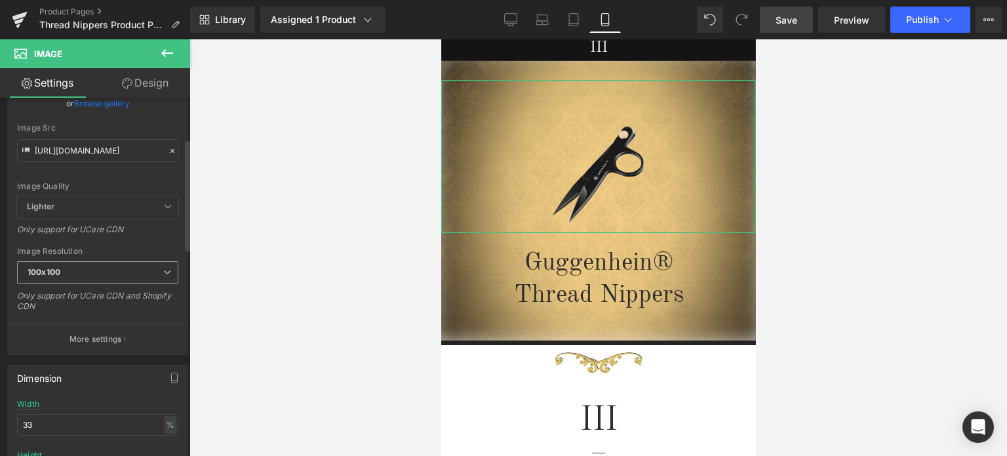
type input "[URL][DOMAIN_NAME]"
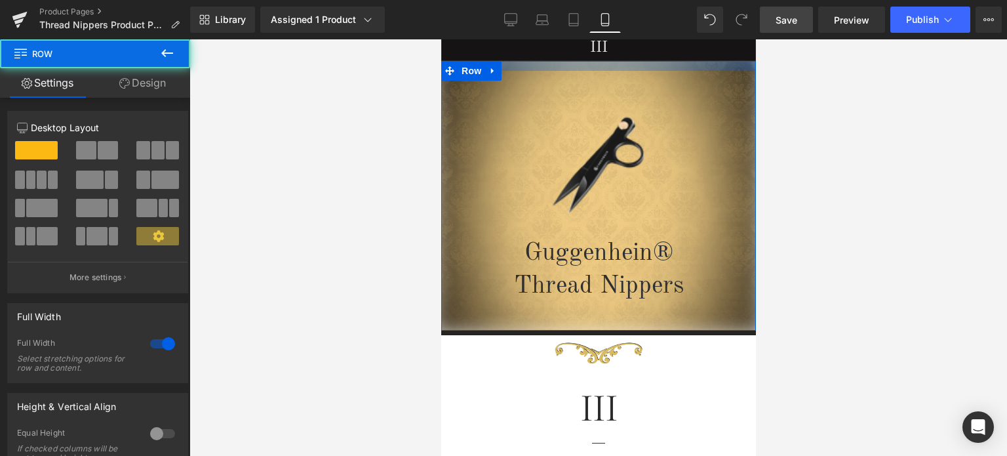
drag, startPoint x: 677, startPoint y: 77, endPoint x: 679, endPoint y: 68, distance: 9.3
click at [679, 68] on div at bounding box center [598, 66] width 315 height 10
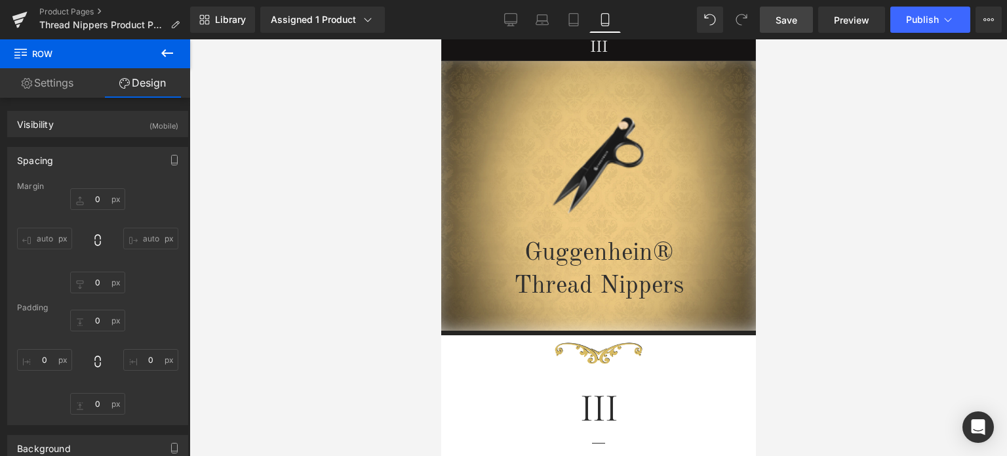
type input "0px"
type input "15px"
type input "0px"
type input "3px"
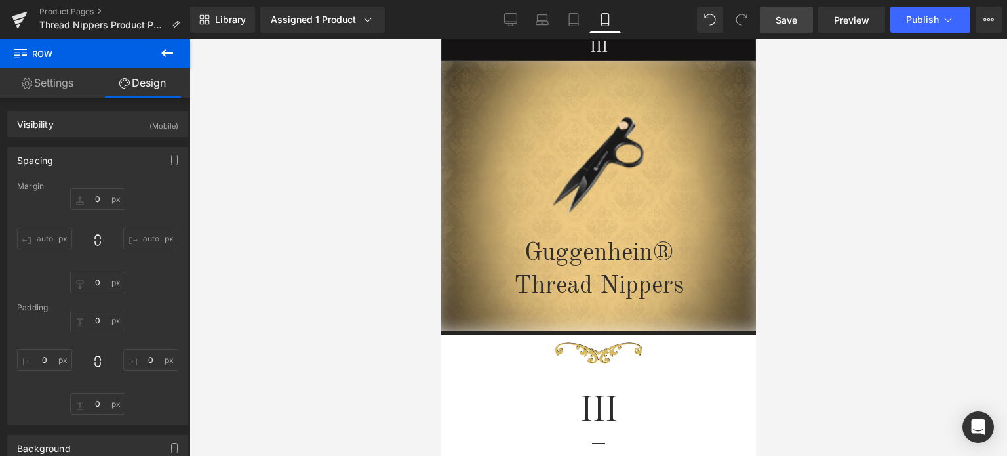
type input "0px"
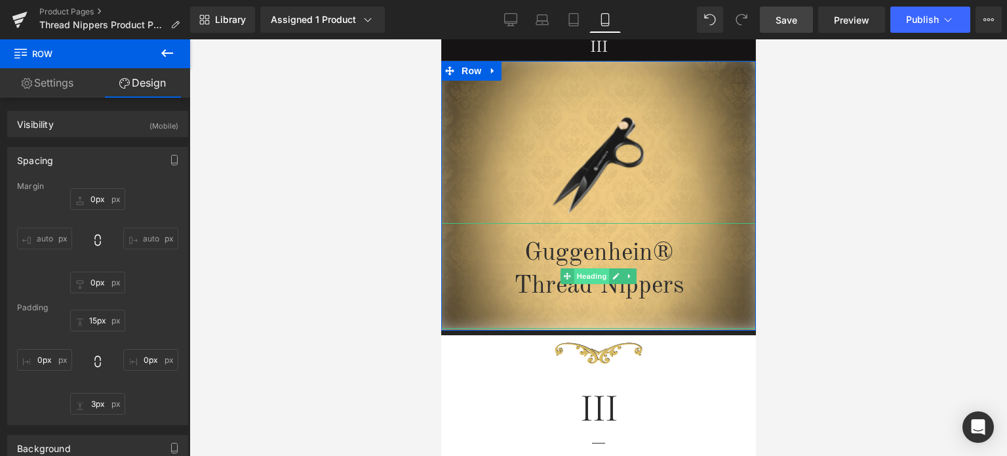
click at [579, 279] on span "Heading" at bounding box center [591, 276] width 35 height 16
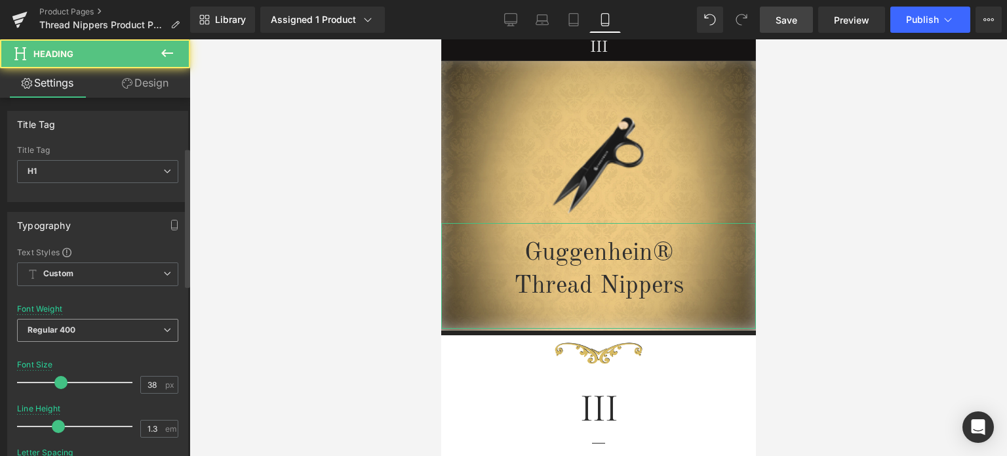
scroll to position [197, 0]
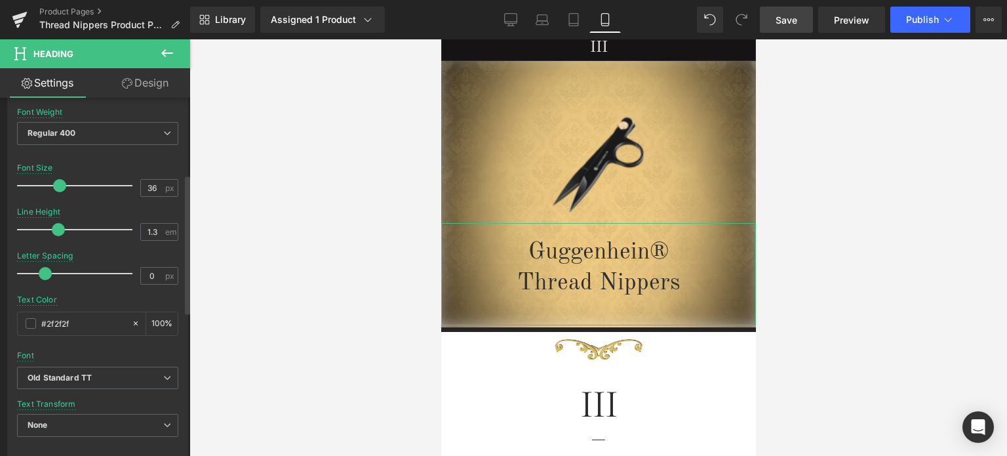
click at [57, 184] on span at bounding box center [59, 185] width 13 height 13
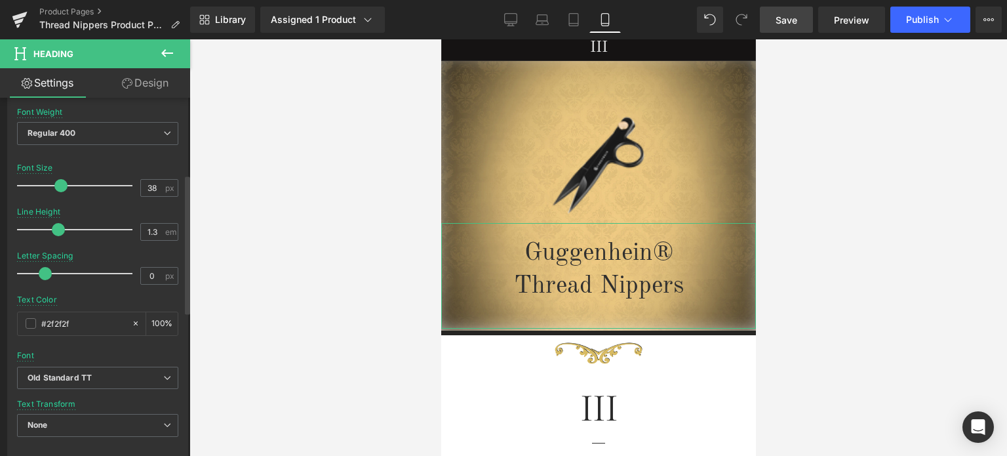
type input "37"
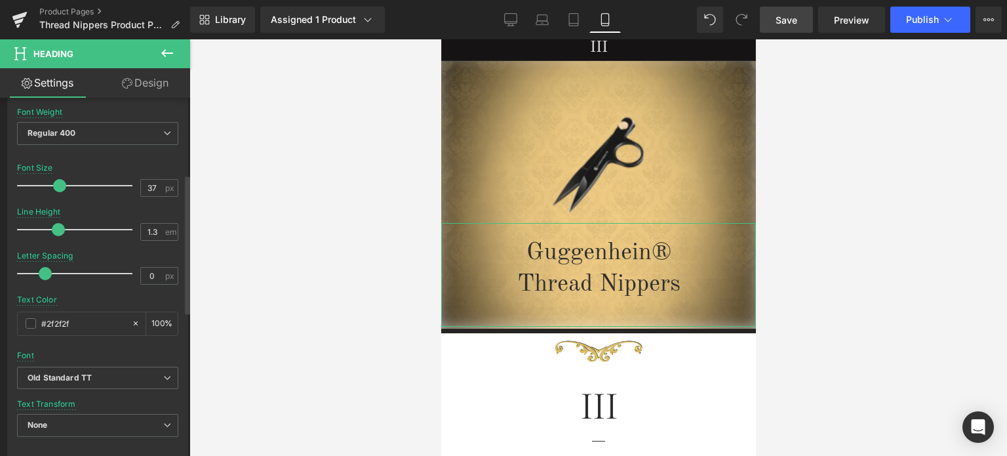
click at [58, 182] on span at bounding box center [59, 185] width 13 height 13
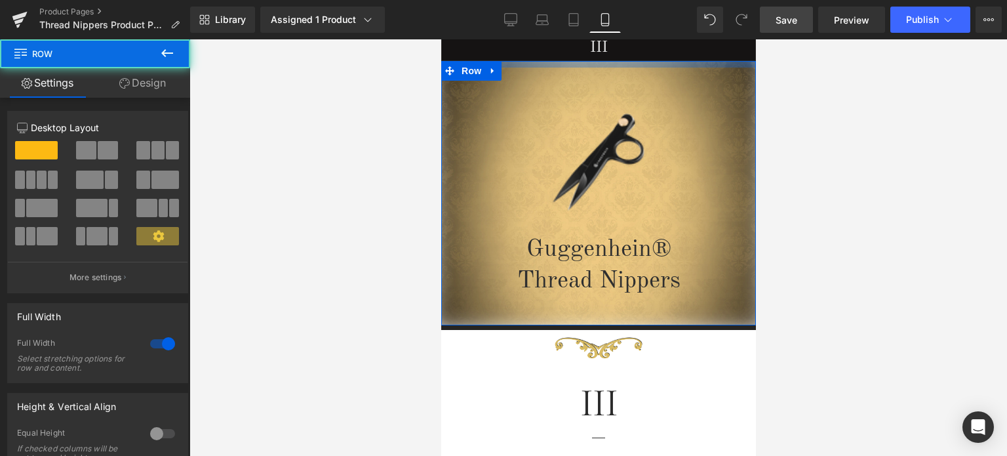
click at [682, 66] on div at bounding box center [598, 64] width 315 height 7
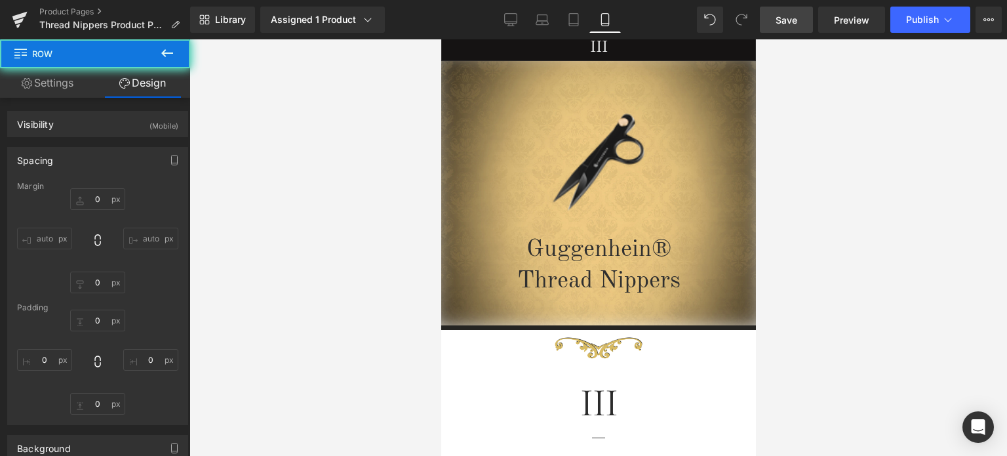
type input "0px"
type input "10px"
type input "0px"
type input "3px"
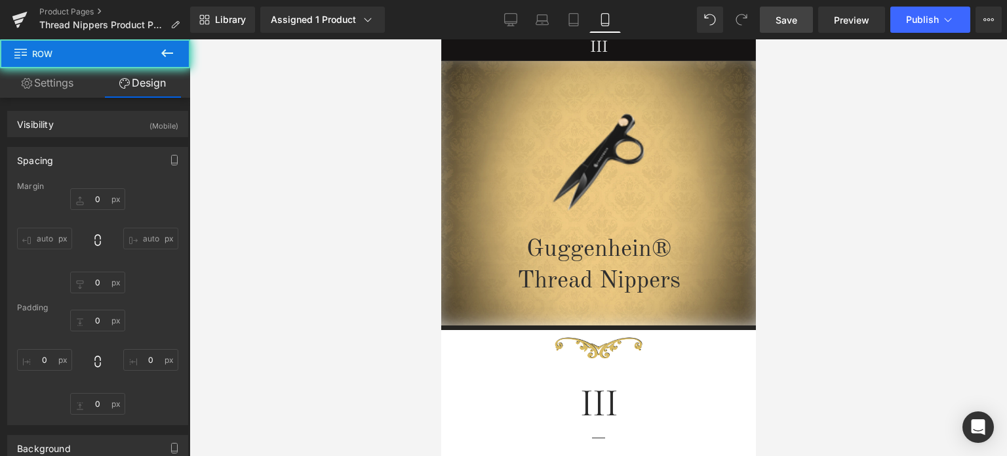
type input "0px"
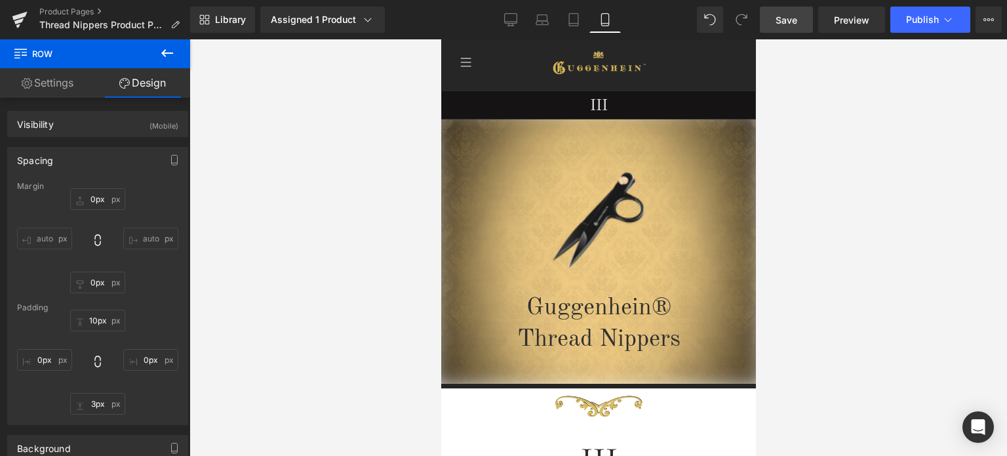
scroll to position [0, 0]
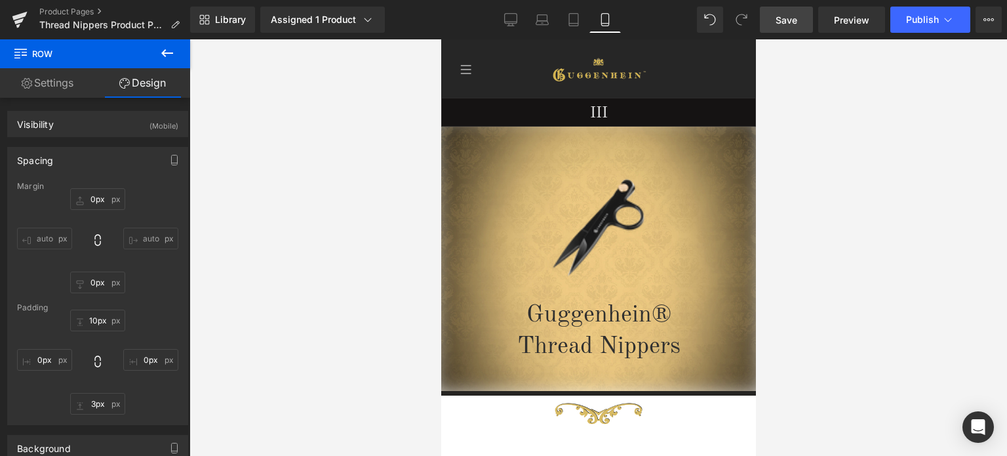
click at [794, 11] on link "Save" at bounding box center [786, 20] width 53 height 26
click at [794, 16] on span "Save" at bounding box center [787, 20] width 22 height 14
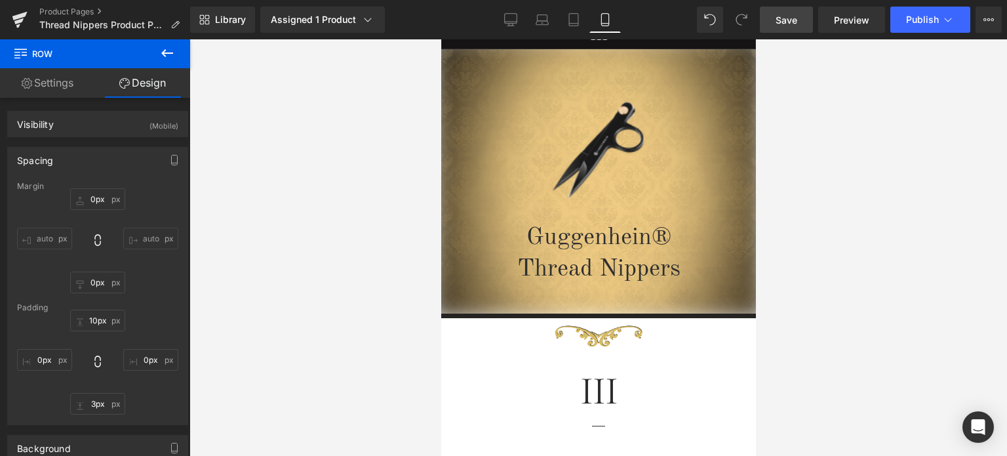
scroll to position [53, 0]
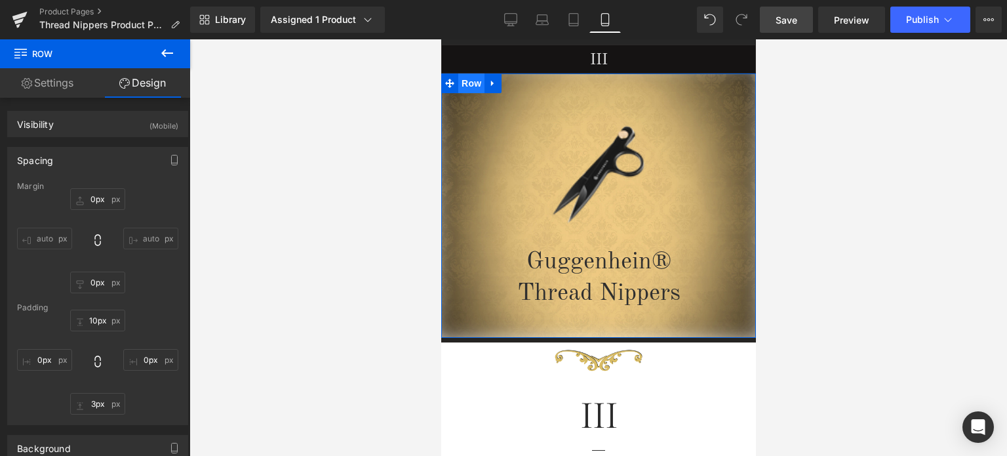
click at [466, 87] on span "Row" at bounding box center [471, 83] width 26 height 20
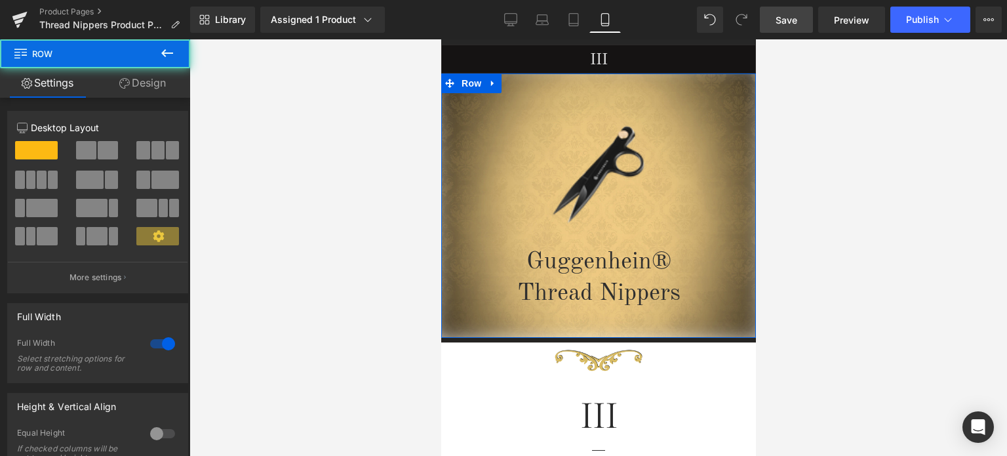
drag, startPoint x: 151, startPoint y: 81, endPoint x: 94, endPoint y: 171, distance: 106.4
click at [151, 81] on link "Design" at bounding box center [142, 83] width 95 height 30
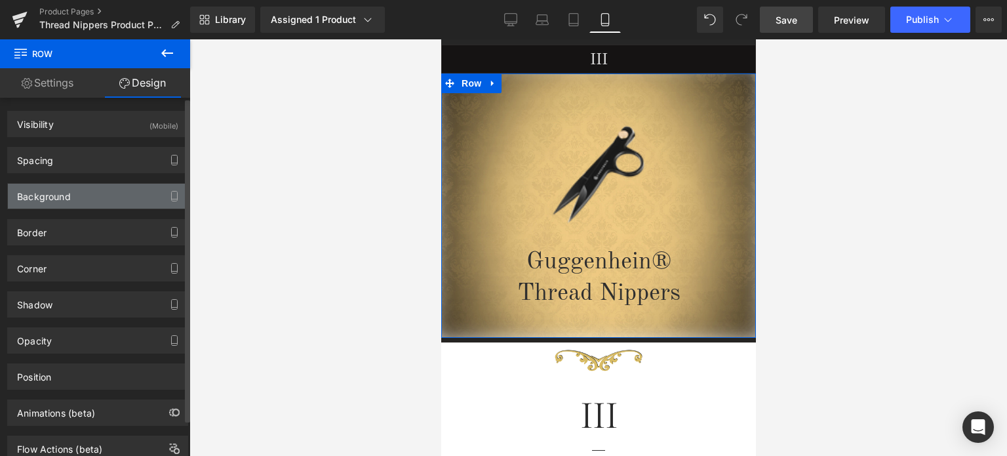
type input "[URL][DOMAIN_NAME]"
click at [92, 198] on div "Background" at bounding box center [98, 196] width 180 height 25
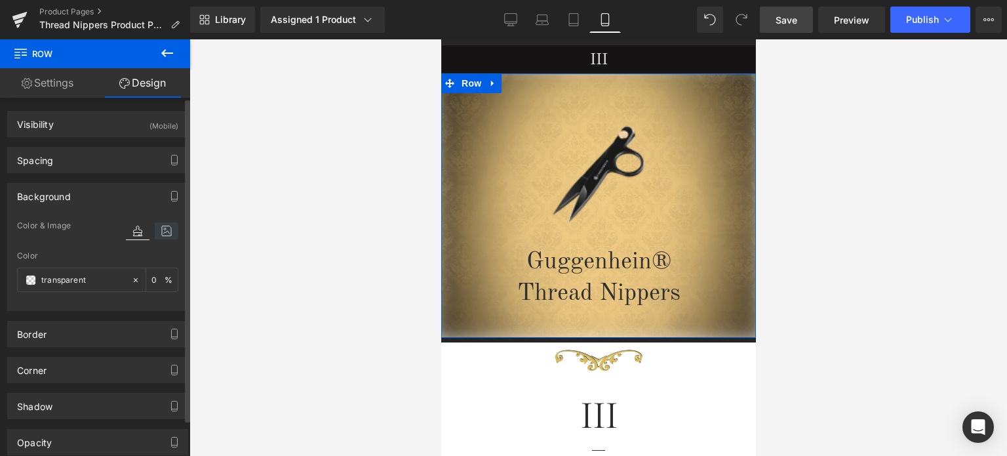
click at [164, 233] on icon at bounding box center [167, 230] width 24 height 17
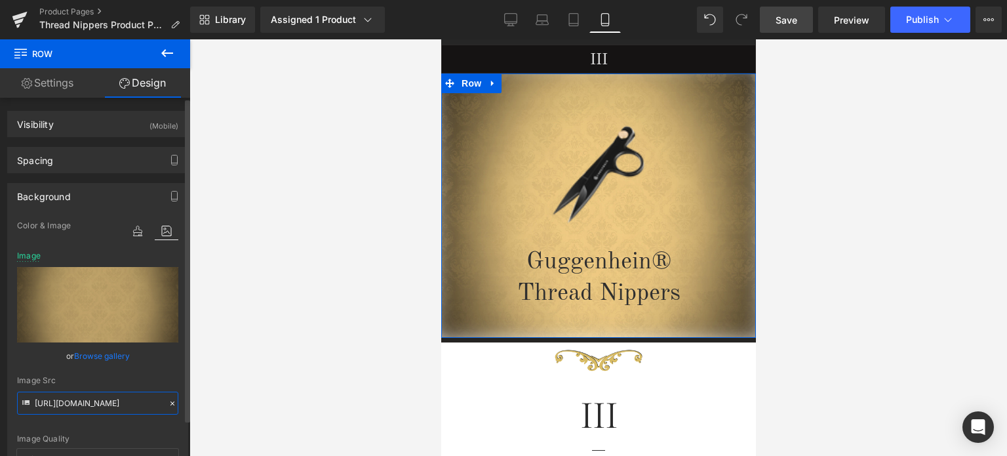
click at [113, 398] on input "[URL][DOMAIN_NAME]" at bounding box center [97, 403] width 161 height 23
click at [791, 24] on span "Save" at bounding box center [787, 20] width 22 height 14
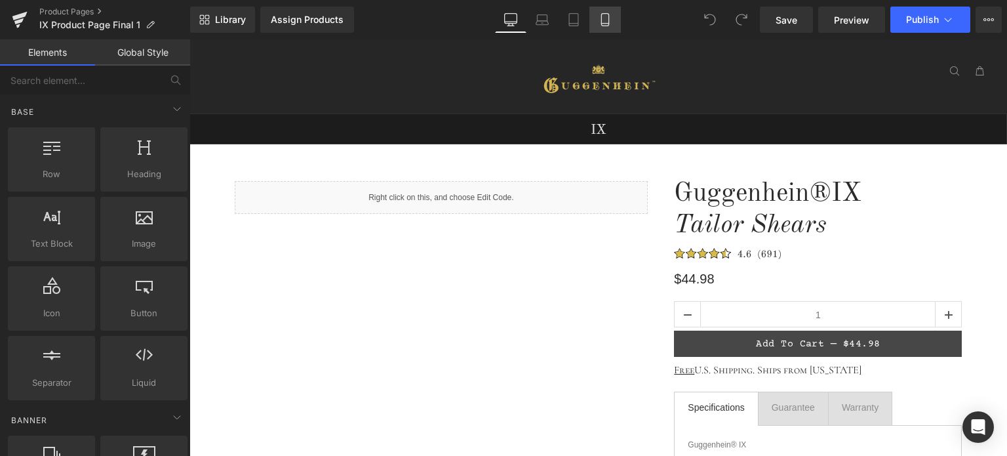
click at [607, 20] on icon at bounding box center [605, 19] width 13 height 13
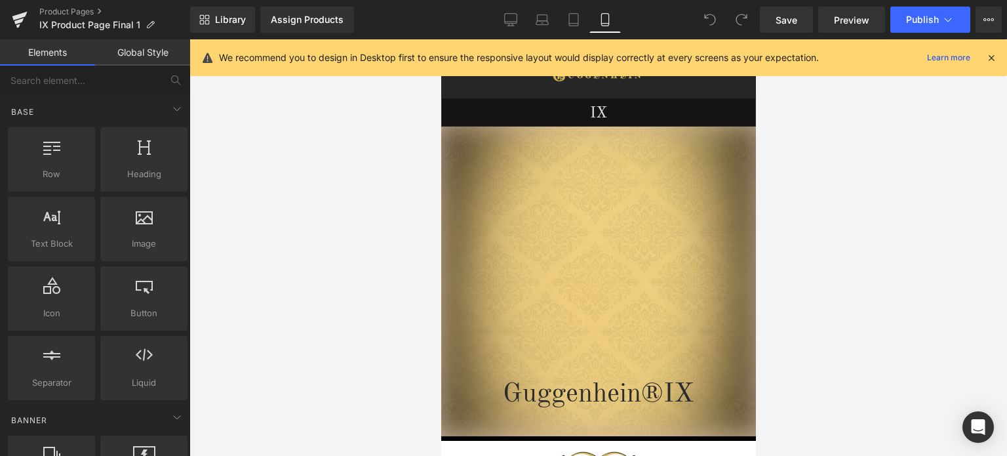
click at [992, 56] on icon at bounding box center [992, 58] width 12 height 12
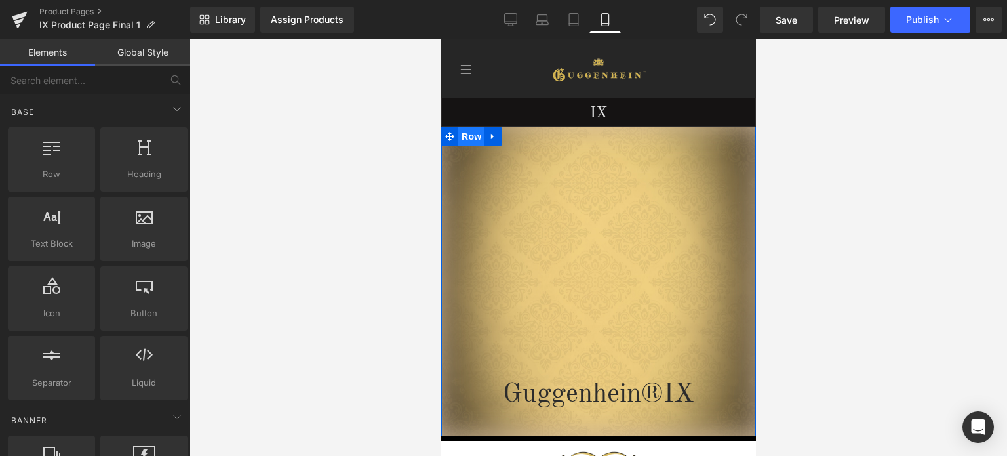
click at [464, 136] on span "Row" at bounding box center [471, 137] width 26 height 20
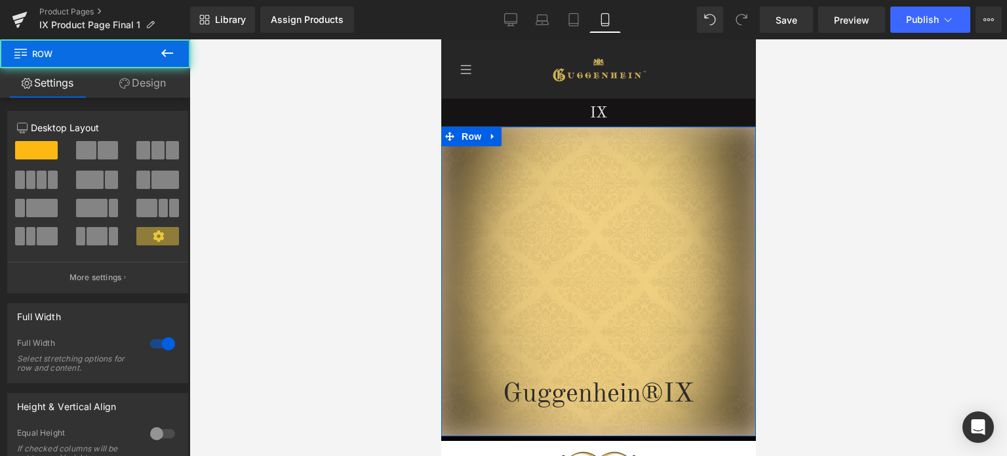
click at [152, 90] on link "Design" at bounding box center [142, 83] width 95 height 30
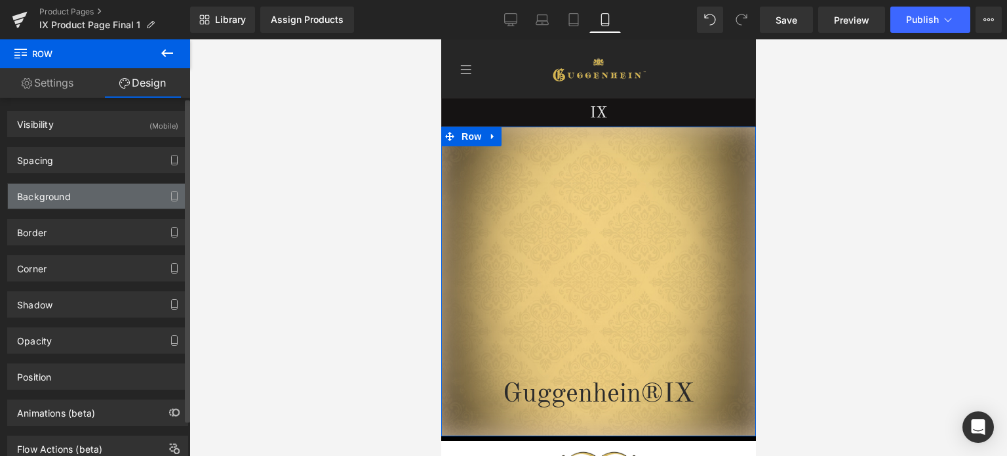
click at [105, 188] on div "Background" at bounding box center [98, 196] width 180 height 25
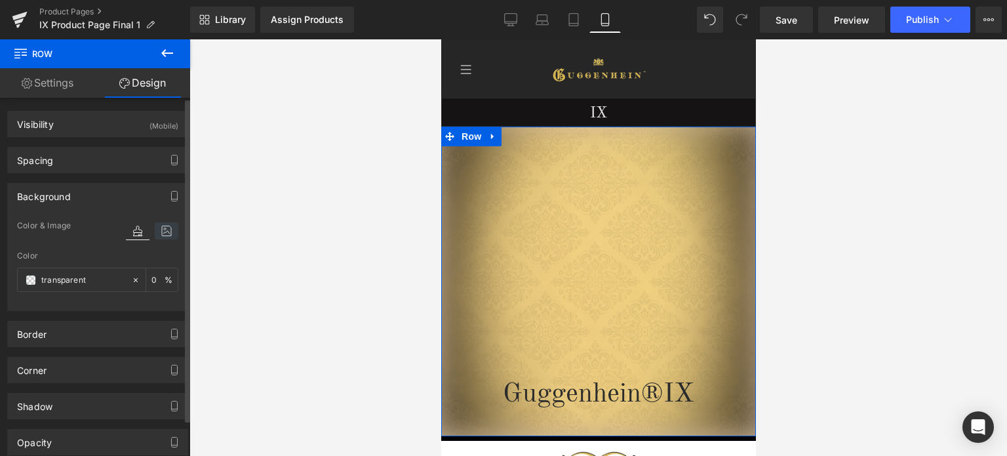
click at [168, 236] on icon at bounding box center [167, 230] width 24 height 17
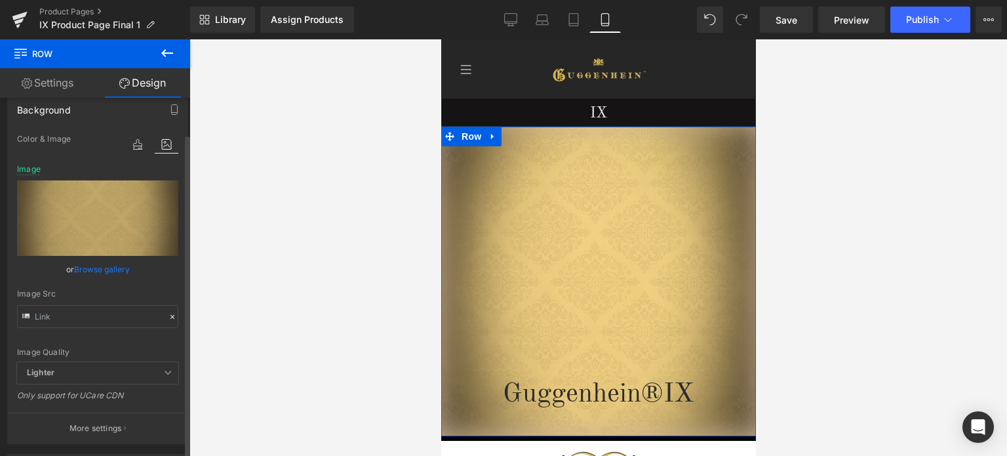
scroll to position [131, 0]
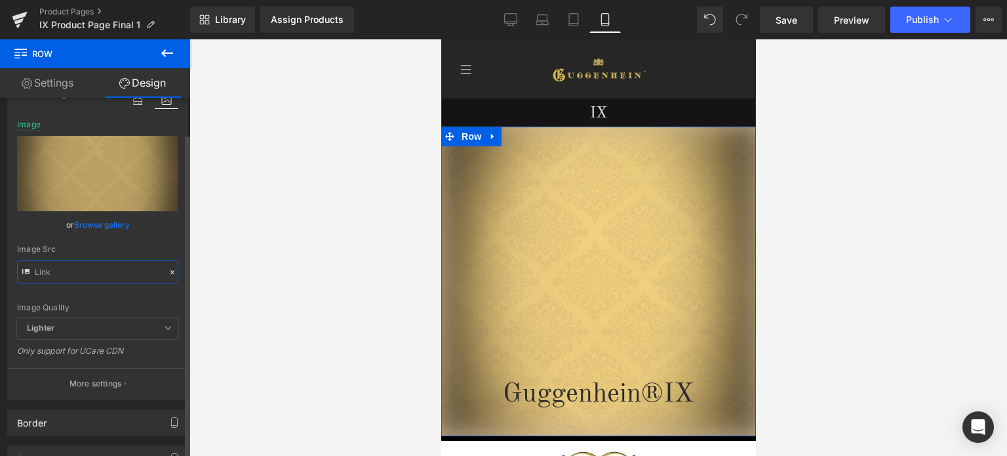
click at [94, 266] on input "text" at bounding box center [97, 271] width 161 height 23
paste input "2-2_36c6abb3-b625-4310-8058-14c621ded4f5.jpg?v=1747176878"
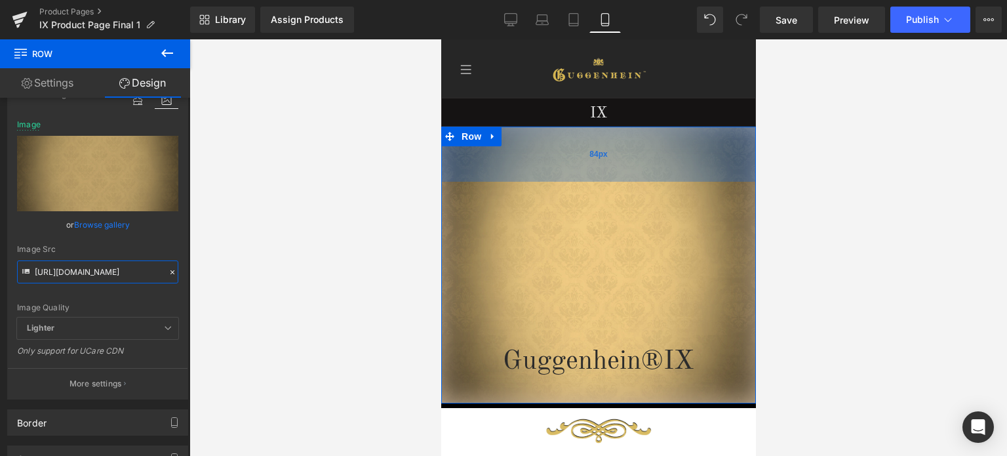
drag, startPoint x: 672, startPoint y: 195, endPoint x: 672, endPoint y: 162, distance: 32.8
click at [672, 162] on div "84px" at bounding box center [598, 154] width 315 height 55
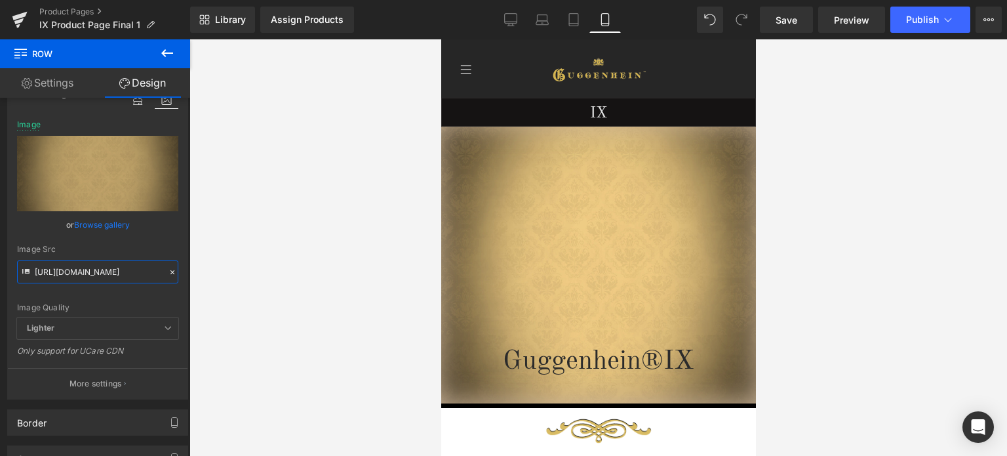
type input "[URL][DOMAIN_NAME]"
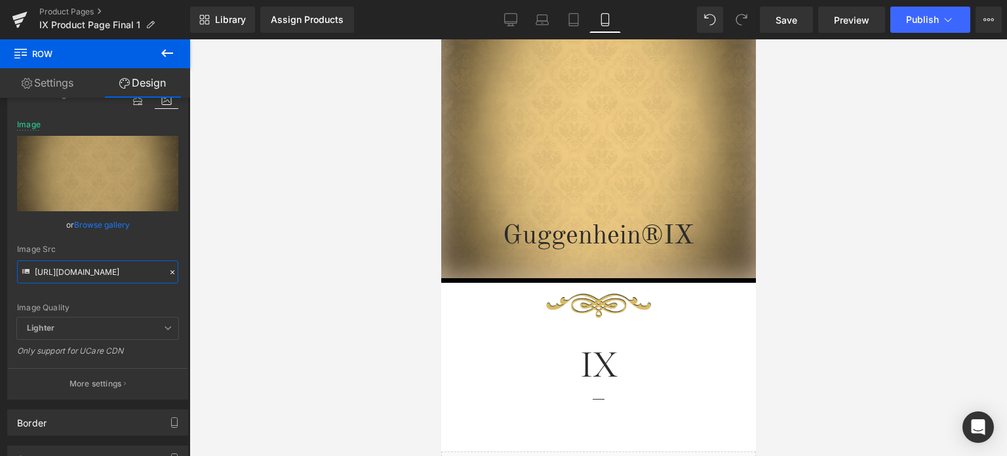
scroll to position [131, 0]
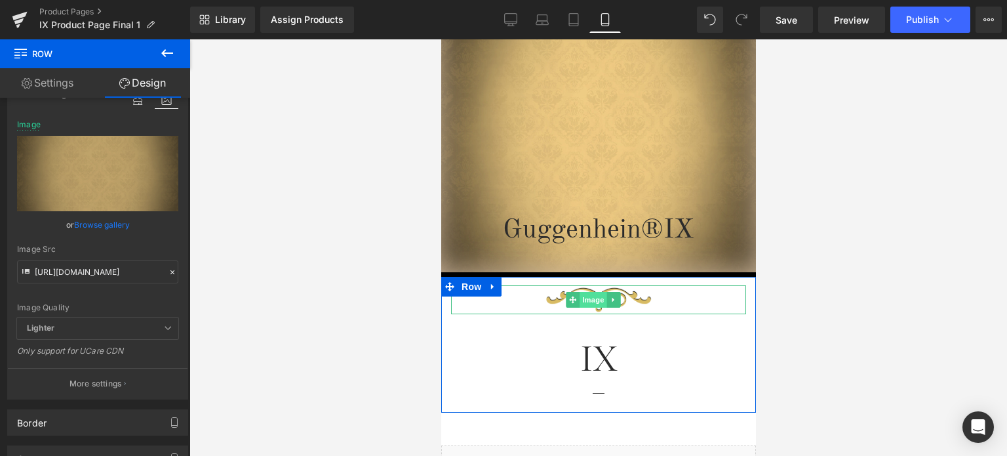
click at [591, 300] on span "Image" at bounding box center [594, 300] width 28 height 16
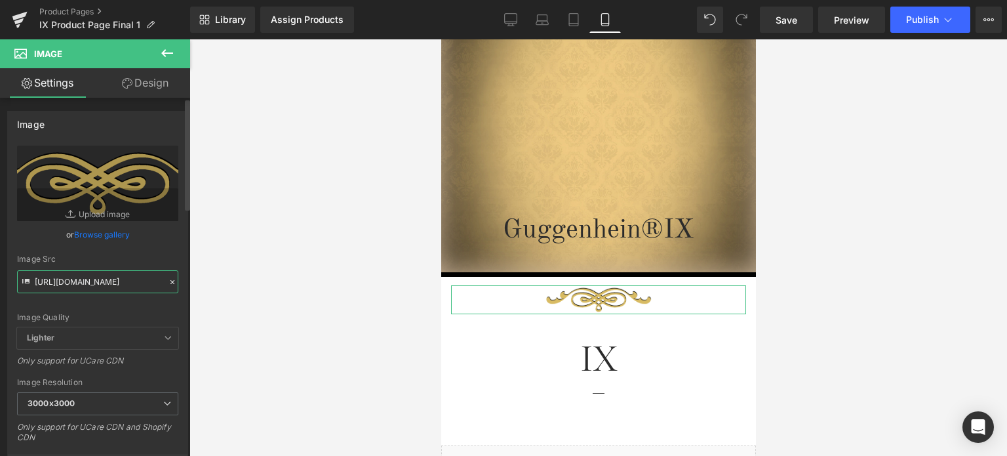
click at [77, 281] on input "https://cdn.shopify.com/s/files/1/0566/0963/6442/files/1_51329b37-0a0a-44ab-af2…" at bounding box center [97, 281] width 161 height 23
paste input "3_83d4d048-0c7c-4b98-89ee-ecde1ca0ce6f.png?v=1756942550"
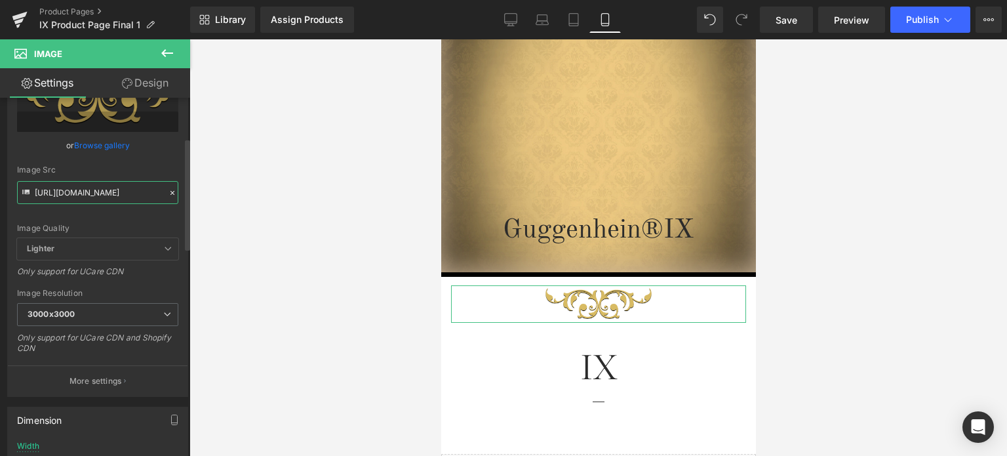
scroll to position [197, 0]
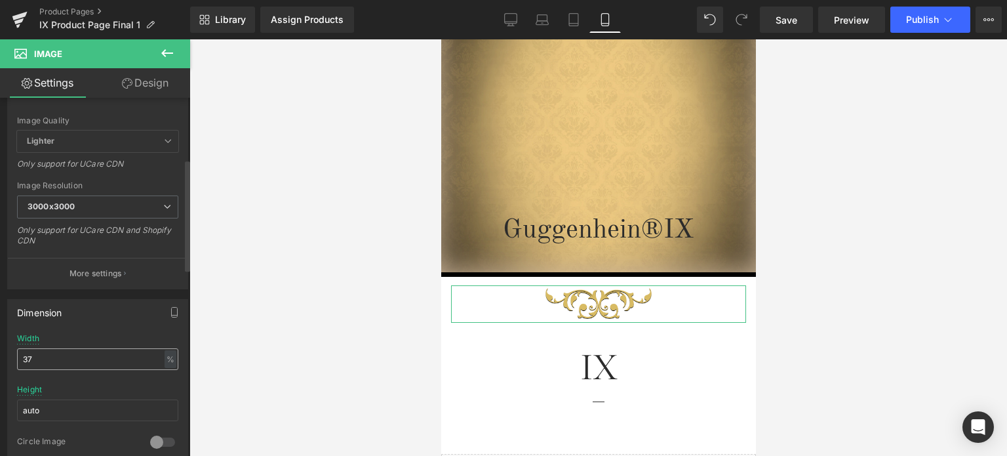
type input "https://cdn.shopify.com/s/files/1/0566/0963/6442/files/3_83d4d048-0c7c-4b98-89e…"
click at [34, 357] on input "37" at bounding box center [97, 359] width 161 height 22
type input "32"
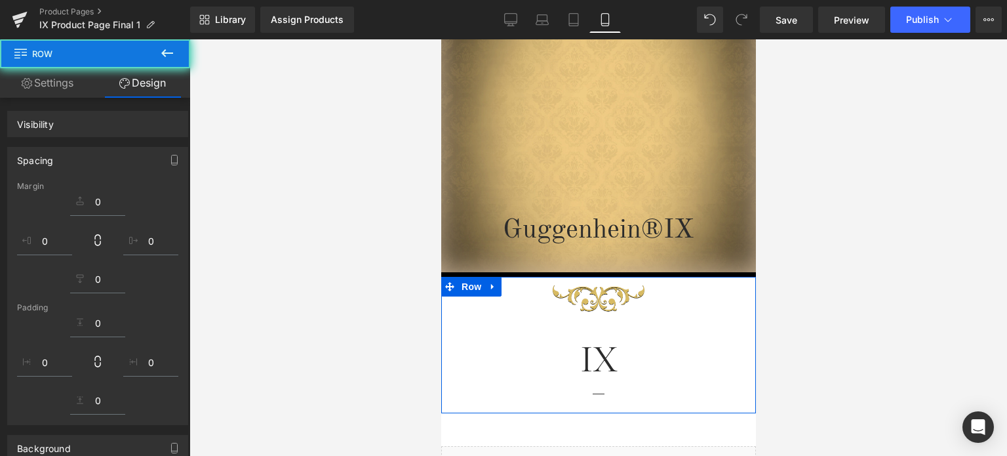
click at [832, 234] on div at bounding box center [599, 247] width 818 height 416
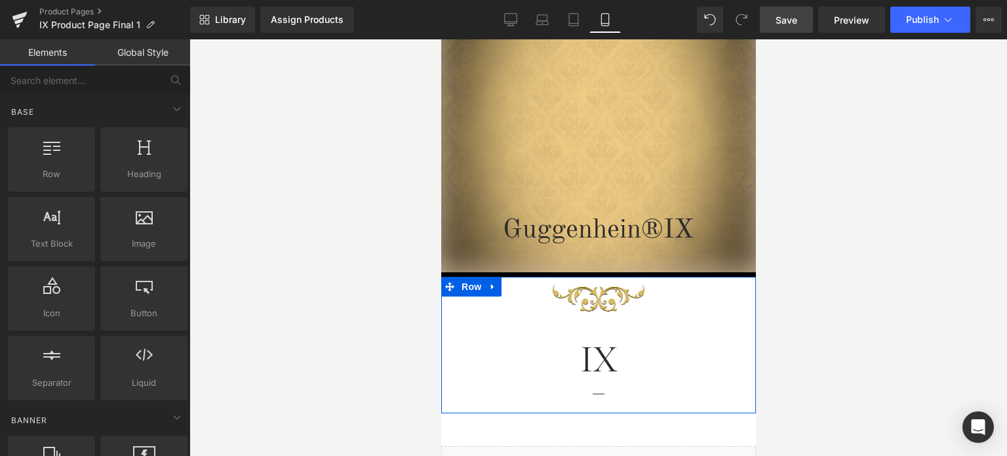
click at [789, 20] on span "Save" at bounding box center [787, 20] width 22 height 14
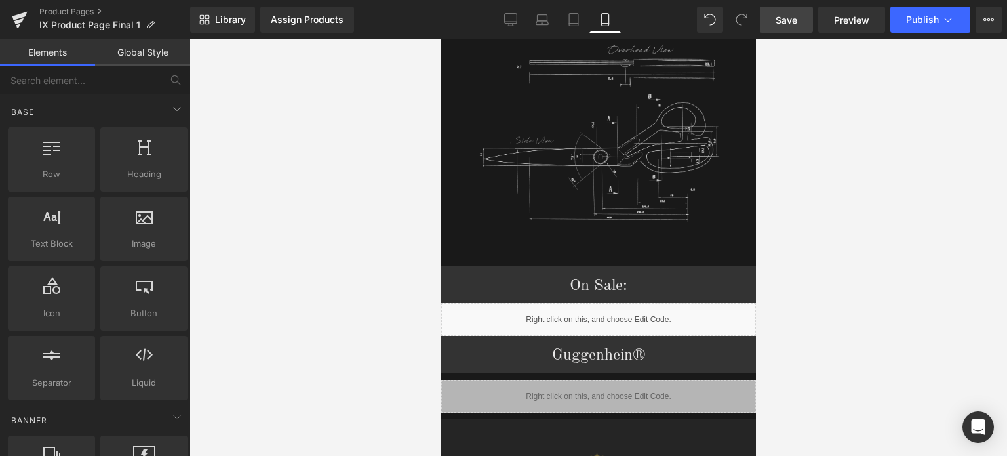
scroll to position [1434, 0]
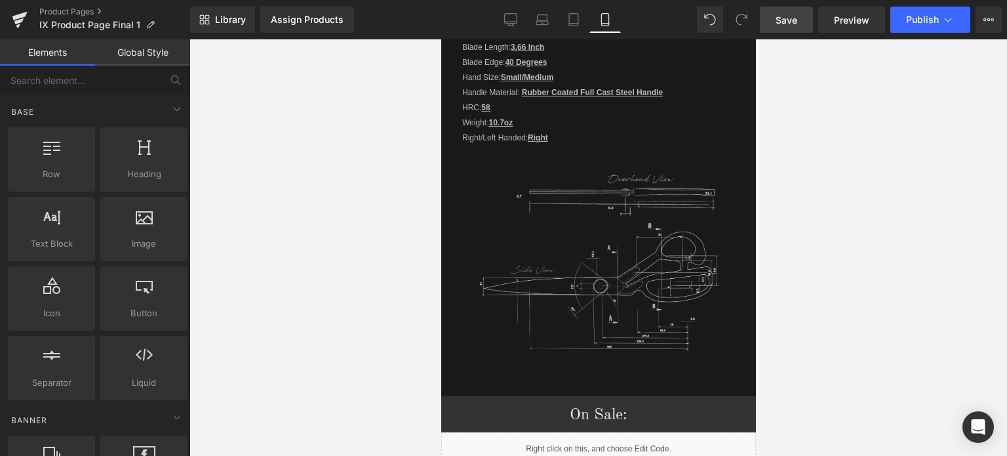
drag, startPoint x: 749, startPoint y: 94, endPoint x: 1220, endPoint y: 301, distance: 514.5
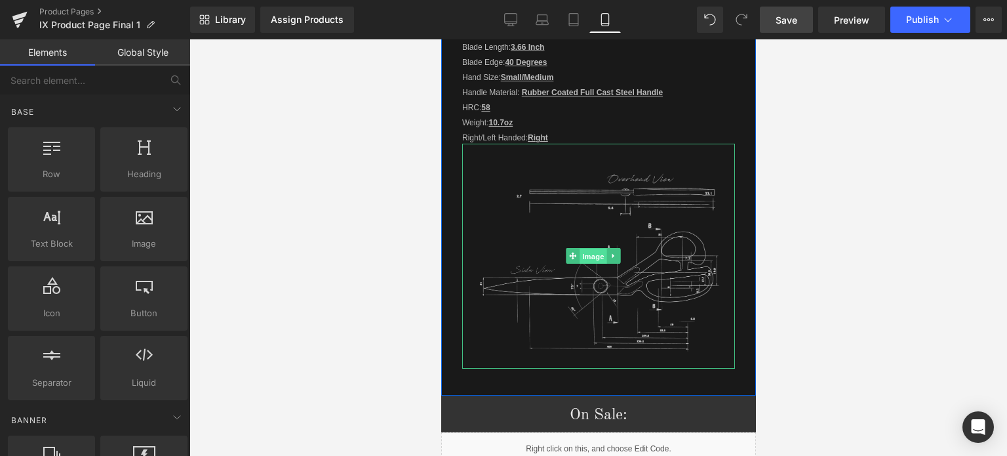
click at [592, 249] on span "Image" at bounding box center [594, 257] width 28 height 16
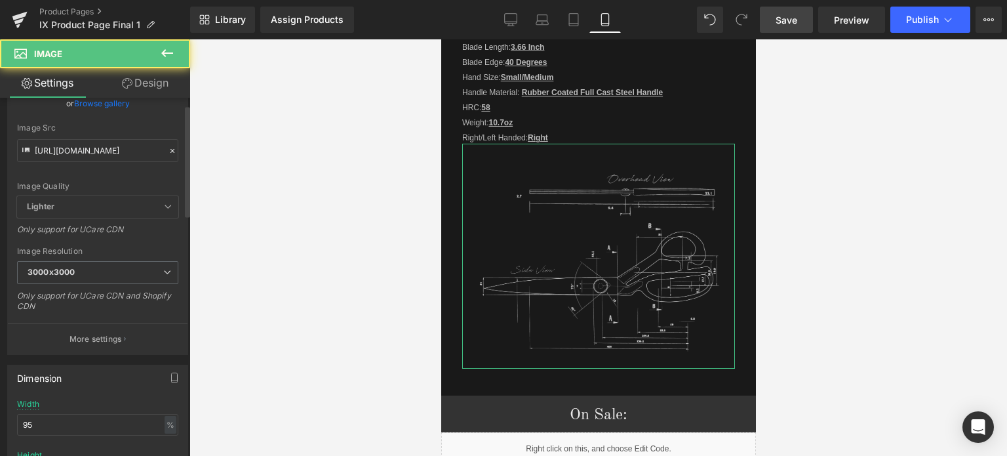
scroll to position [197, 0]
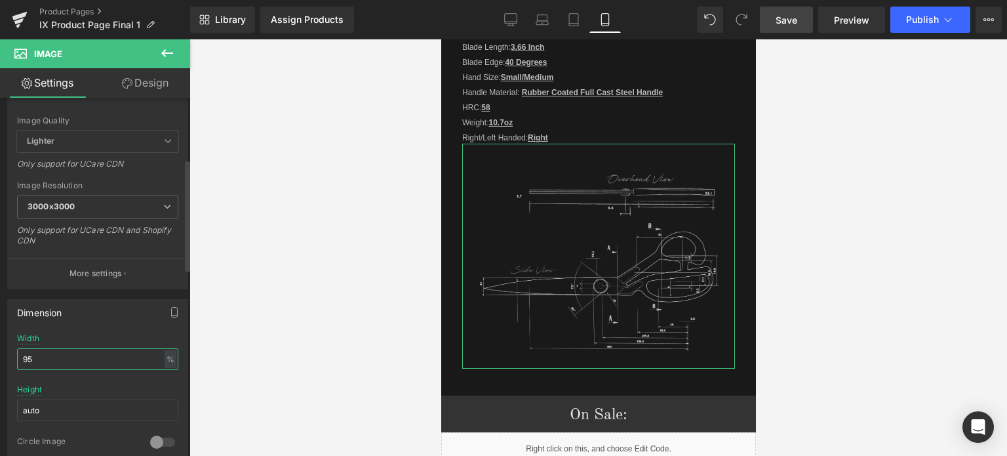
click at [24, 357] on input "95" at bounding box center [97, 359] width 161 height 22
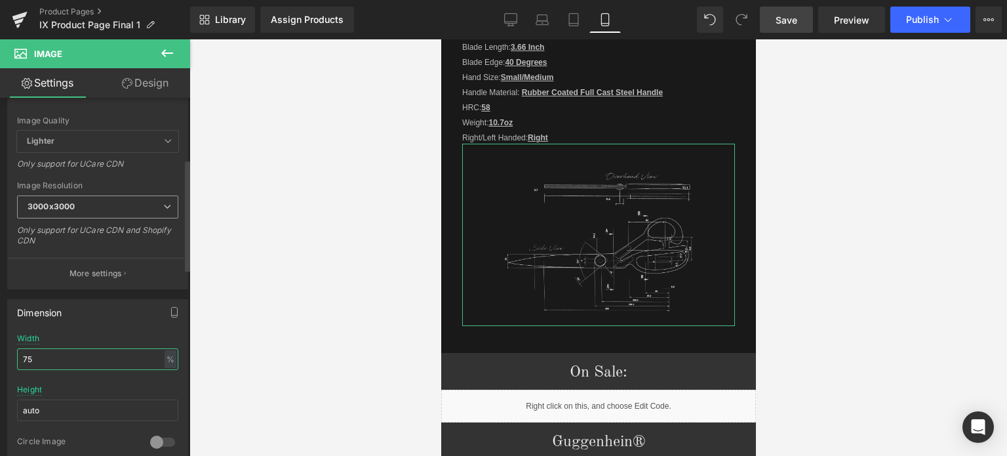
type input "75"
click at [94, 207] on span "3000x3000" at bounding box center [97, 206] width 161 height 23
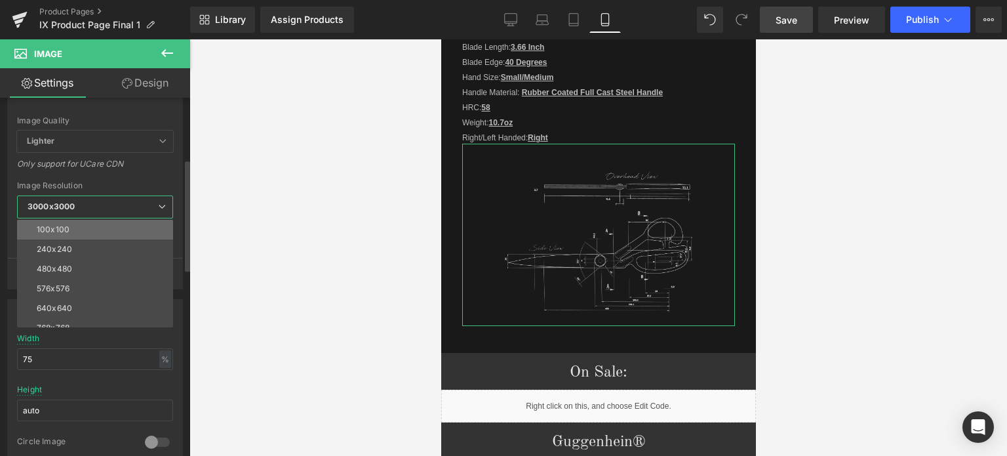
click at [87, 226] on li "100x100" at bounding box center [98, 230] width 162 height 20
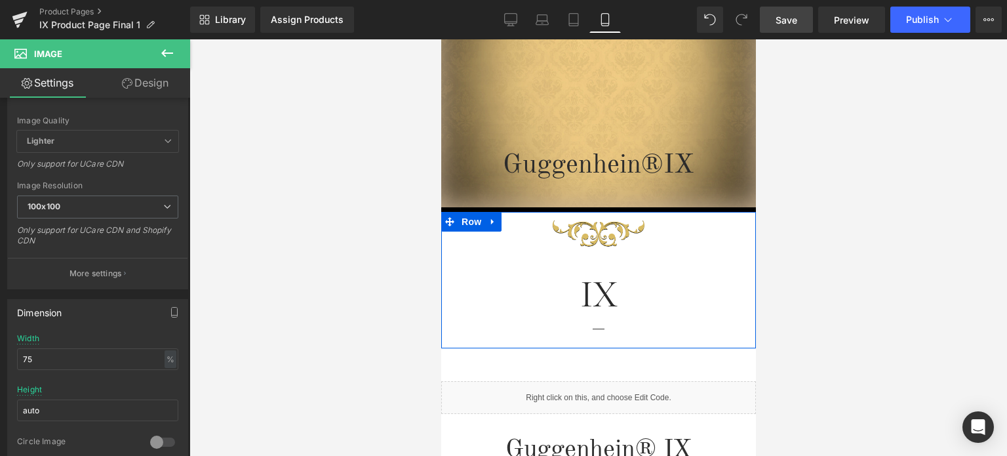
scroll to position [0, 0]
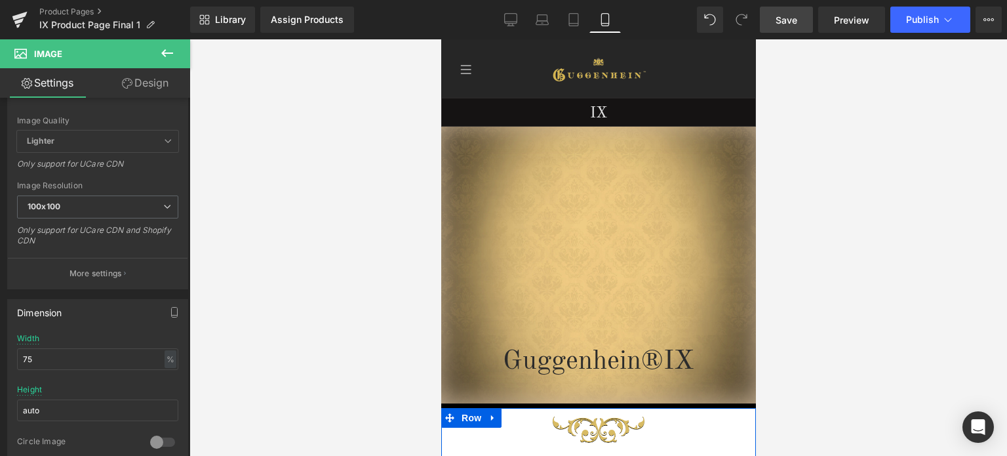
click at [798, 17] on span "Save" at bounding box center [787, 20] width 22 height 14
click at [854, 24] on span "Preview" at bounding box center [851, 20] width 35 height 14
